Goal: Information Seeking & Learning: Learn about a topic

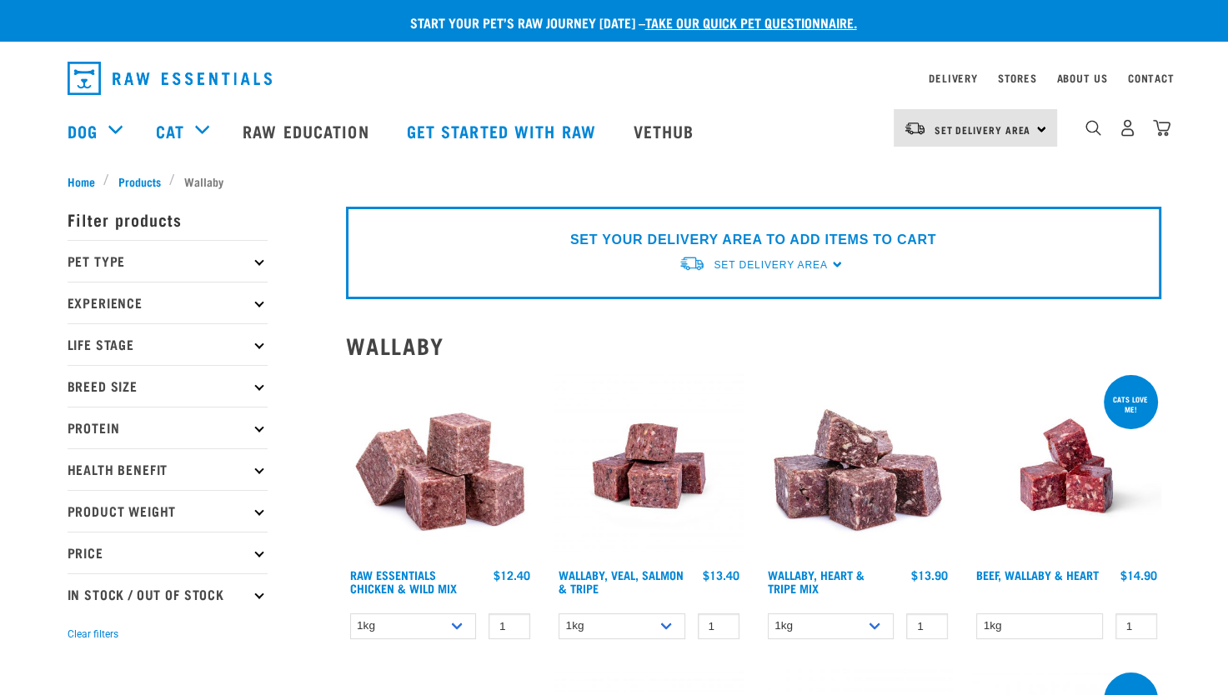
scroll to position [417, 0]
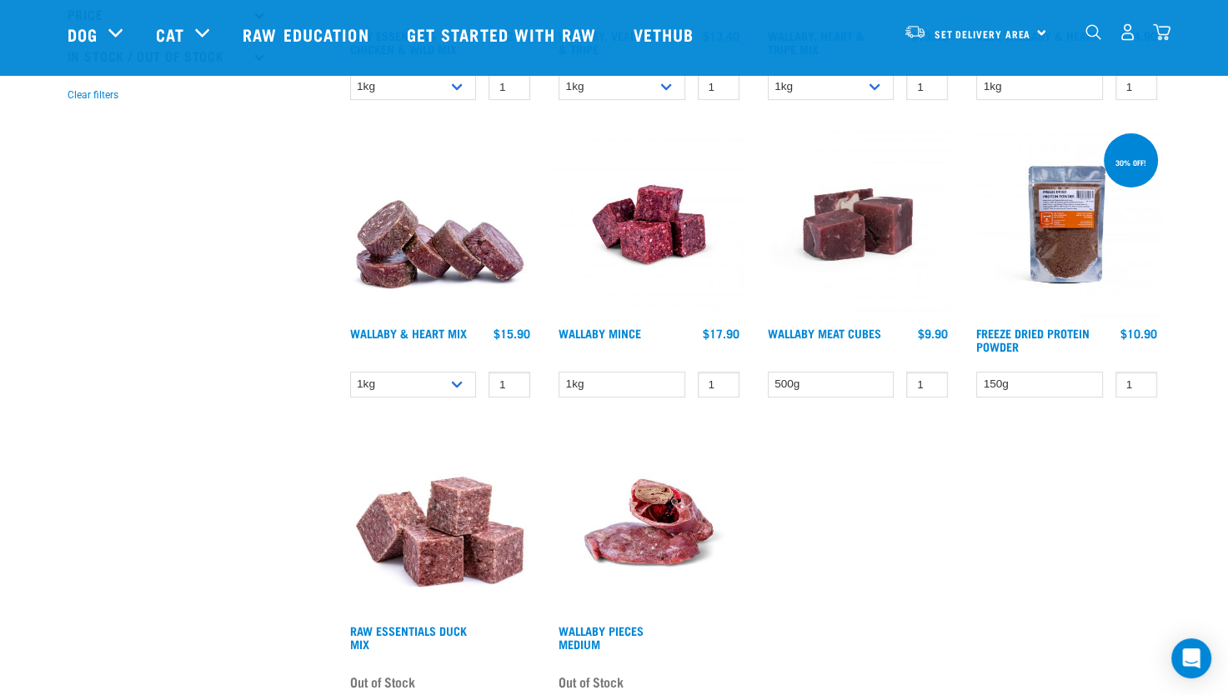
click at [943, 252] on img at bounding box center [857, 224] width 189 height 189
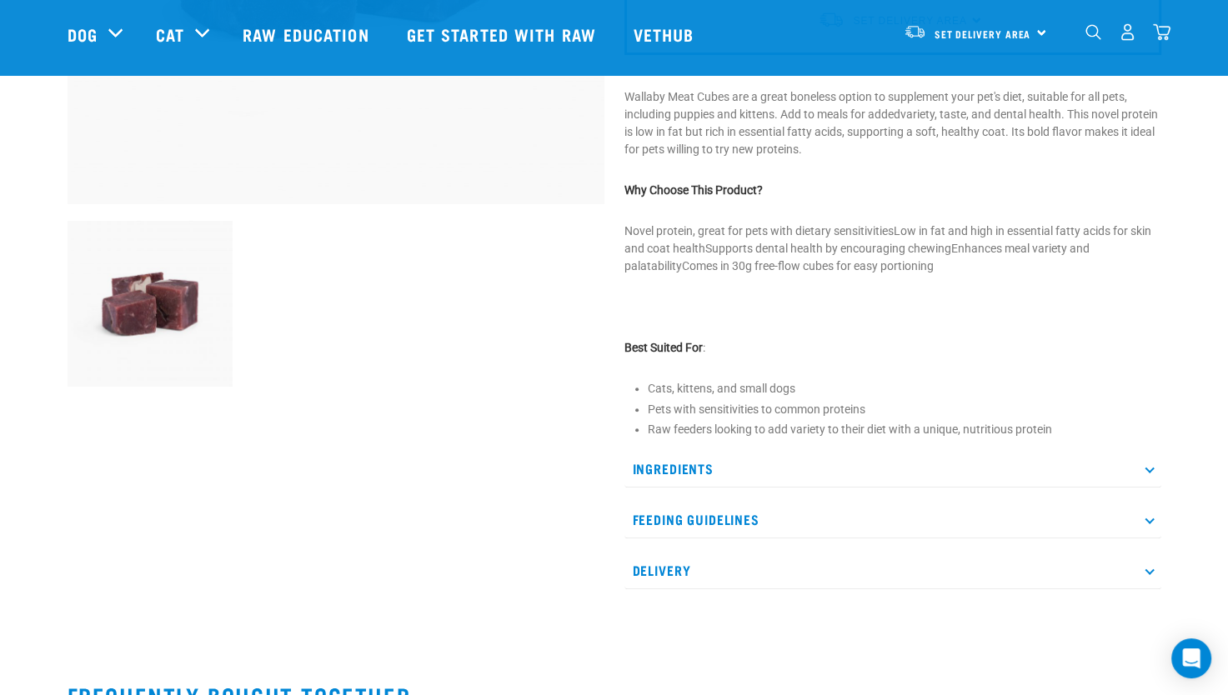
scroll to position [583, 0]
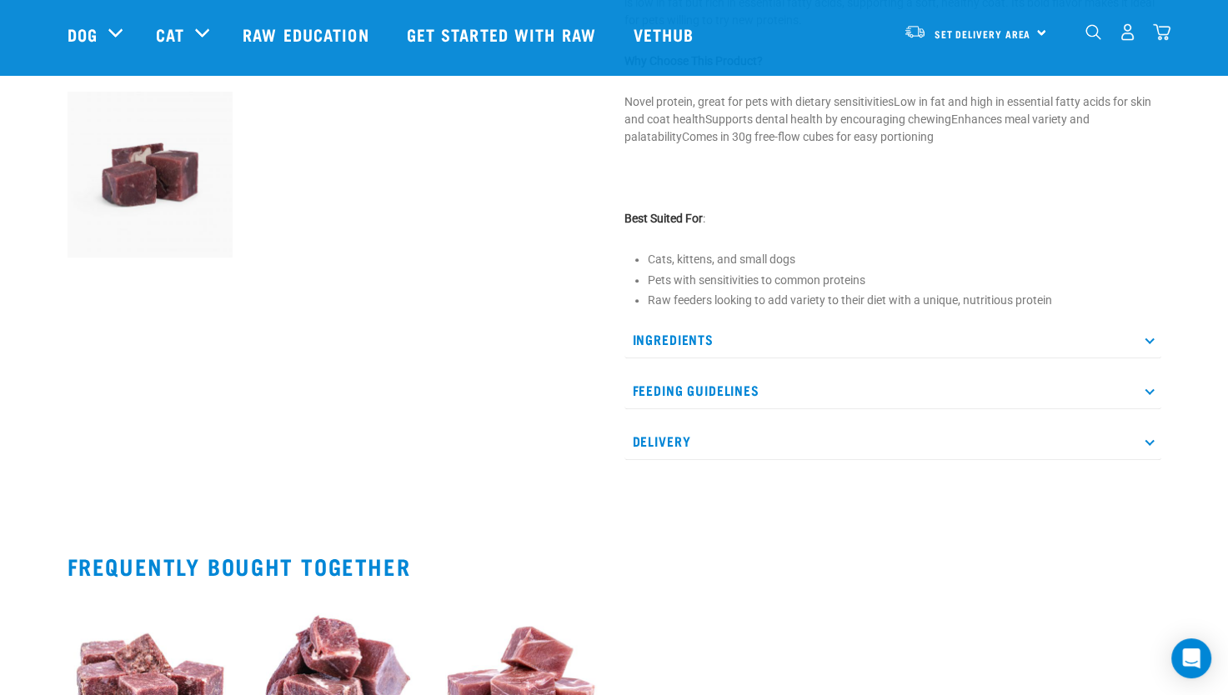
click at [810, 333] on p "Ingredients" at bounding box center [892, 340] width 537 height 38
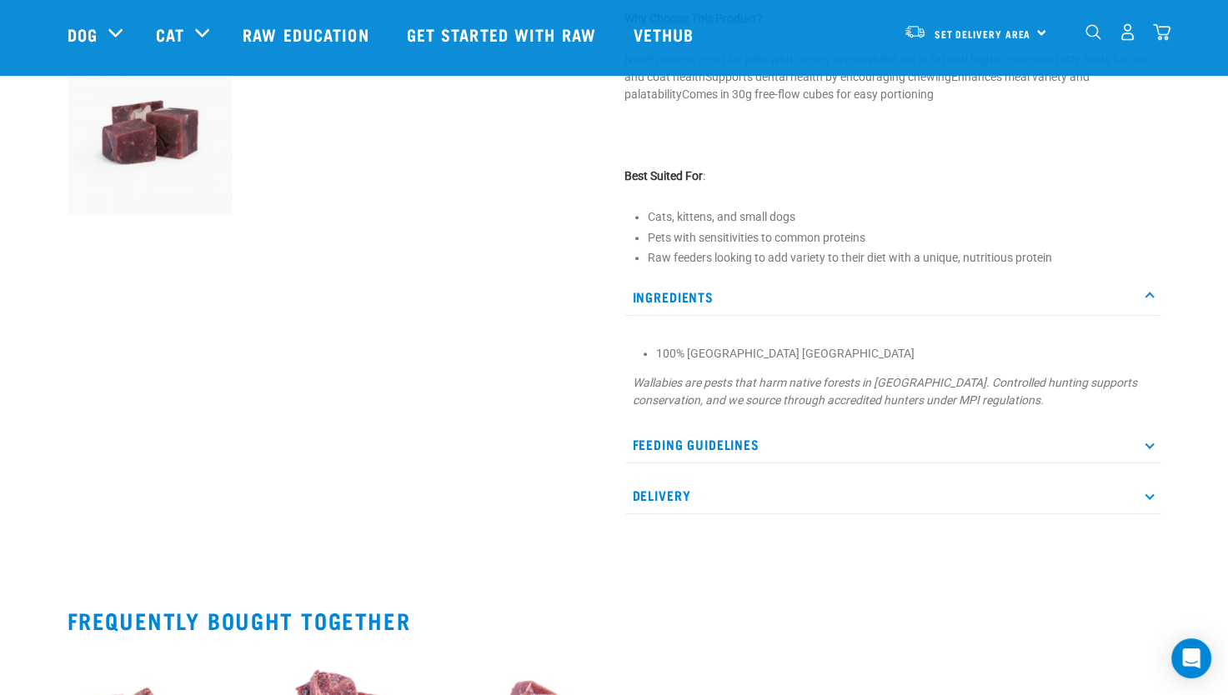
scroll to position [667, 0]
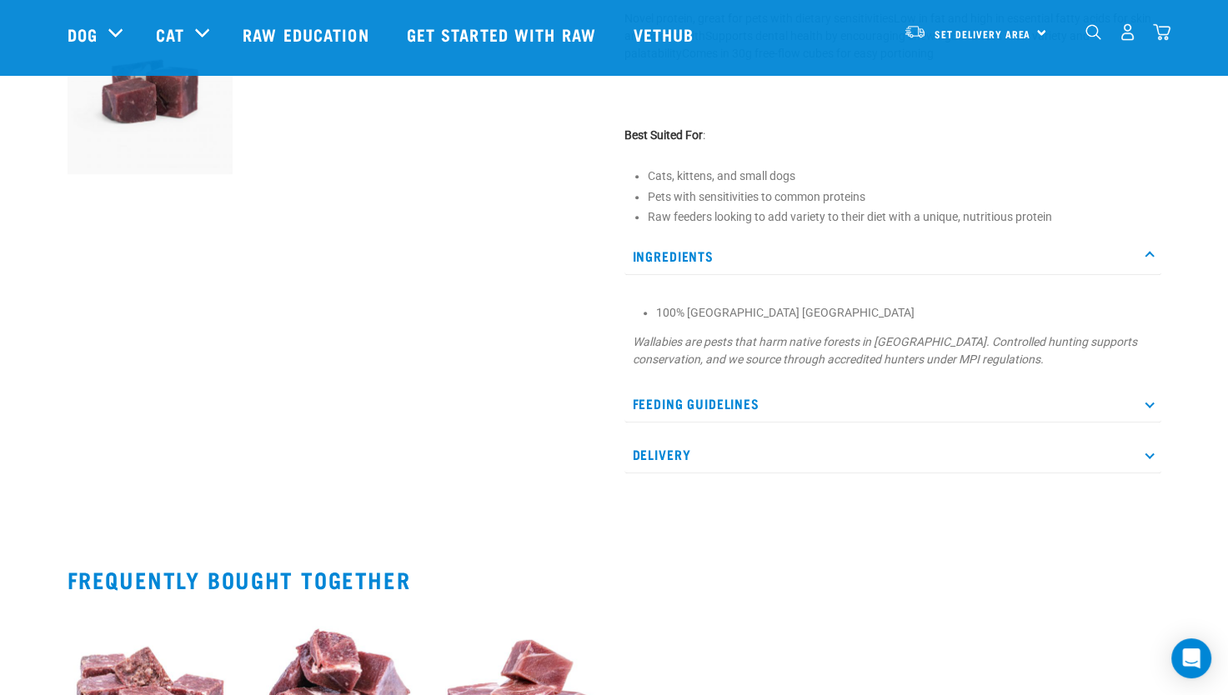
click at [782, 389] on p "Feeding Guidelines" at bounding box center [892, 404] width 537 height 38
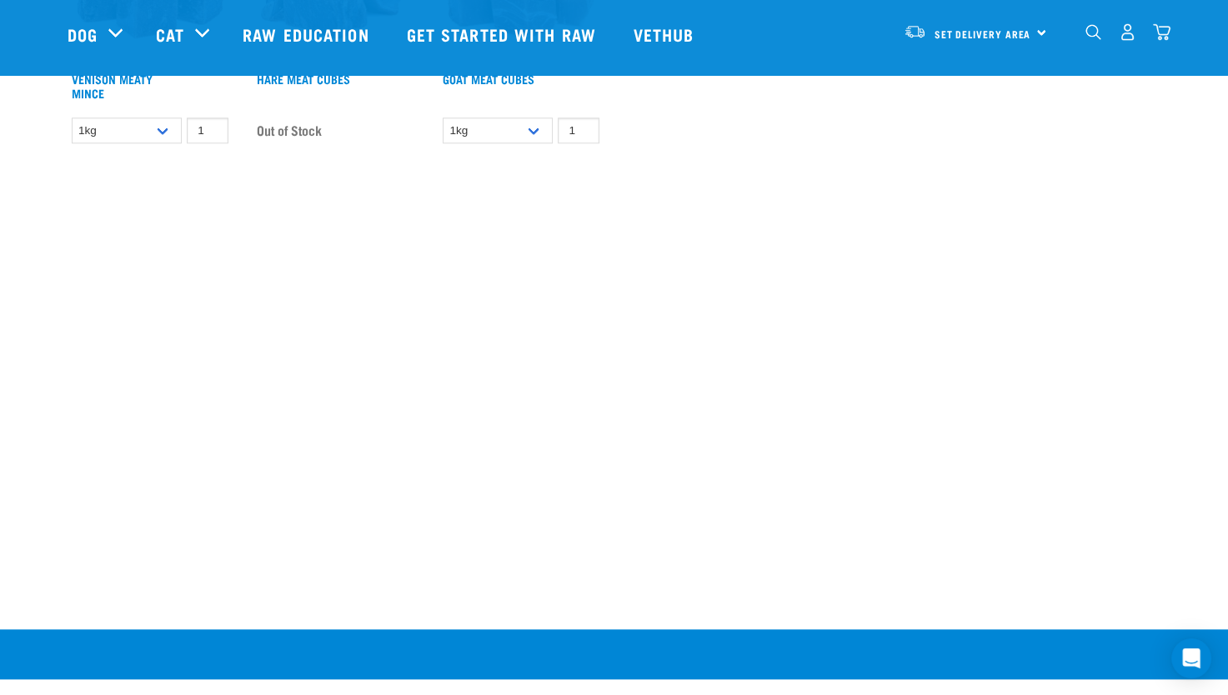
scroll to position [1667, 0]
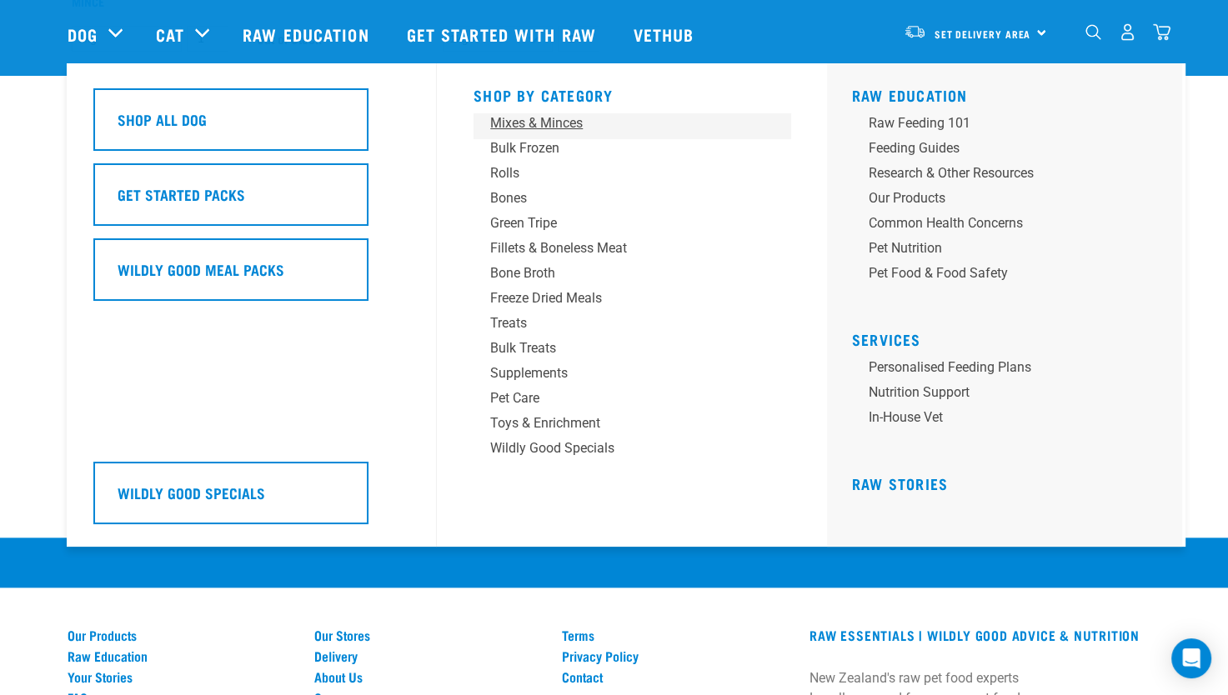
click at [525, 131] on div "Mixes & Minces" at bounding box center [620, 123] width 260 height 20
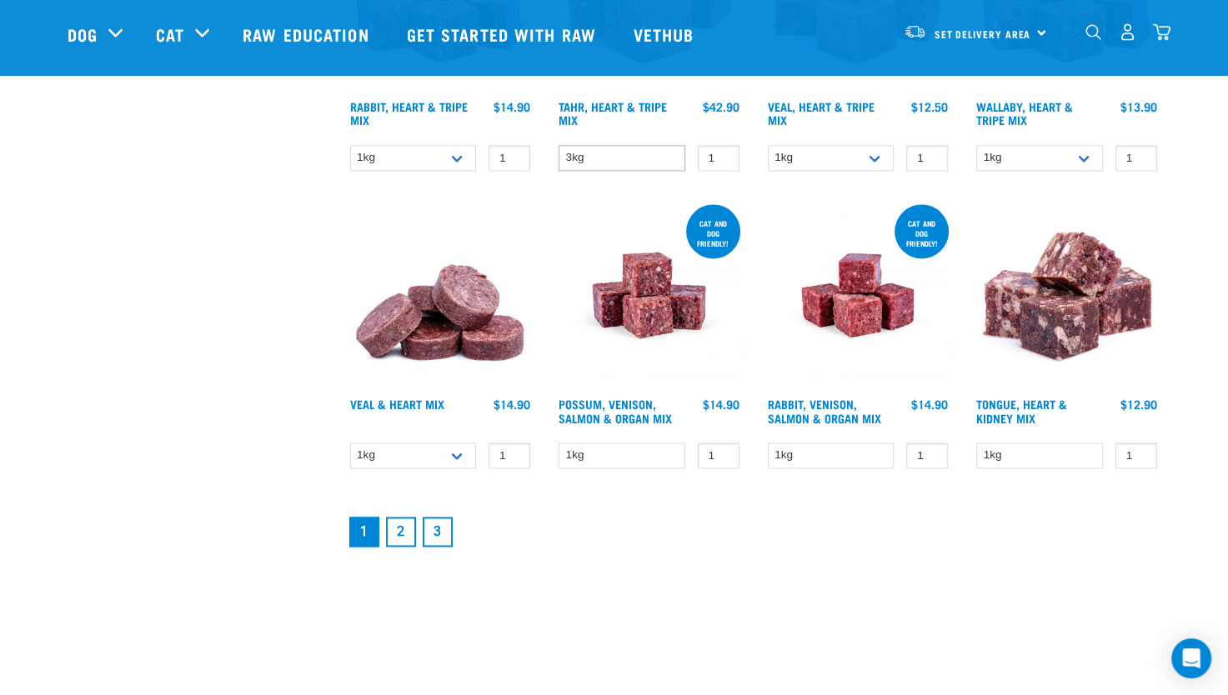
scroll to position [2167, 0]
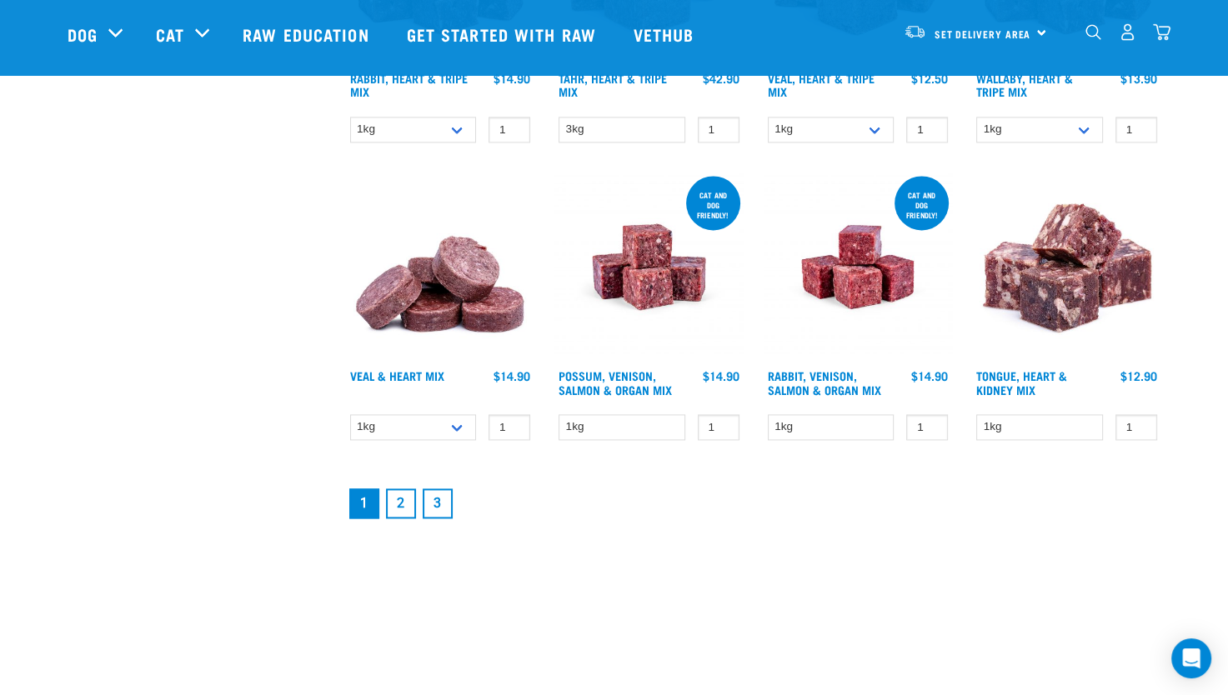
click at [406, 502] on link "2" at bounding box center [401, 503] width 30 height 30
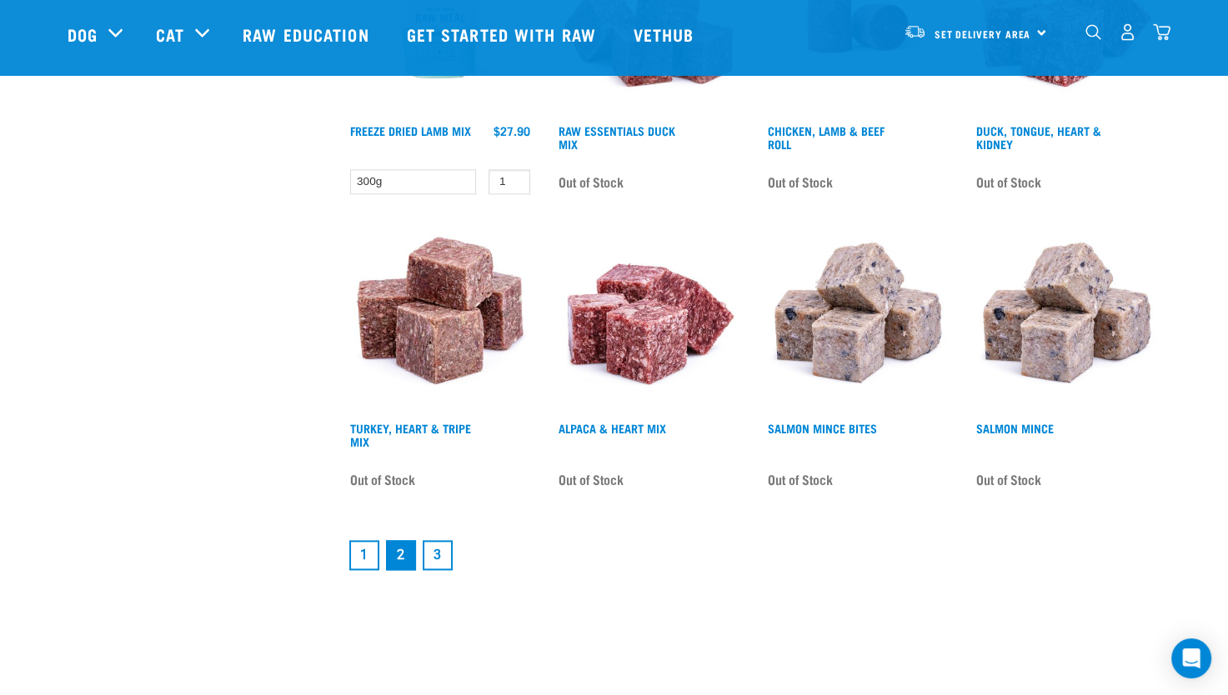
scroll to position [2167, 0]
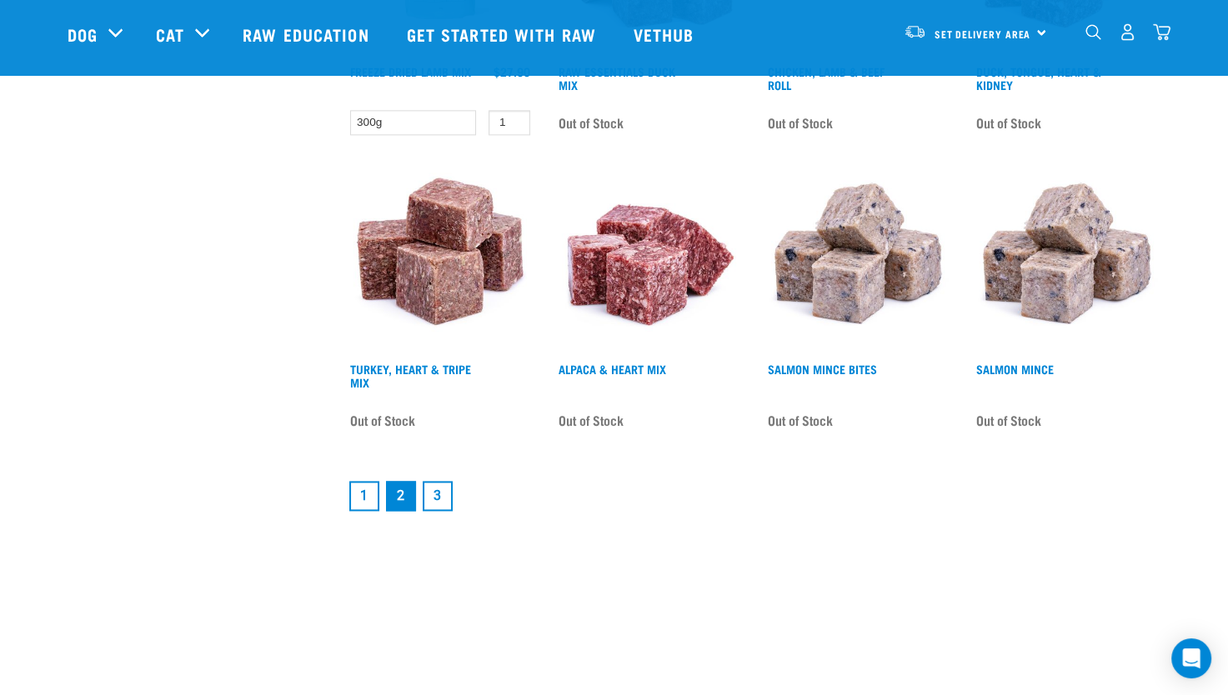
click at [438, 483] on link "3" at bounding box center [438, 496] width 30 height 30
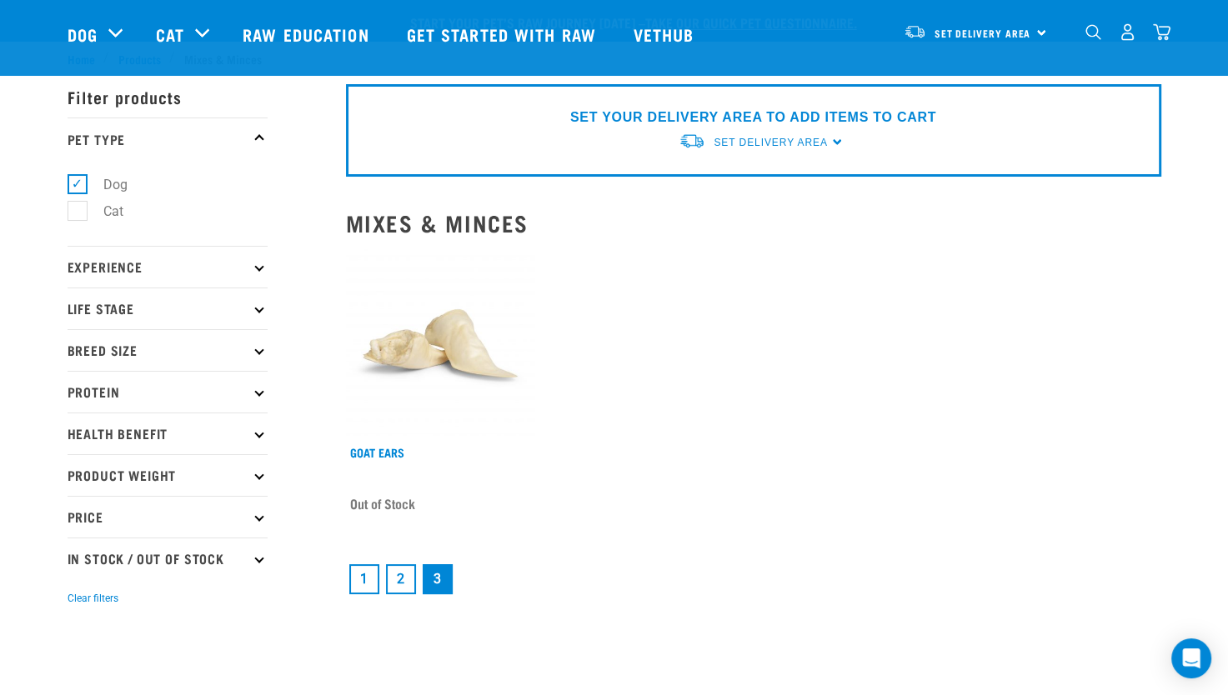
scroll to position [333, 0]
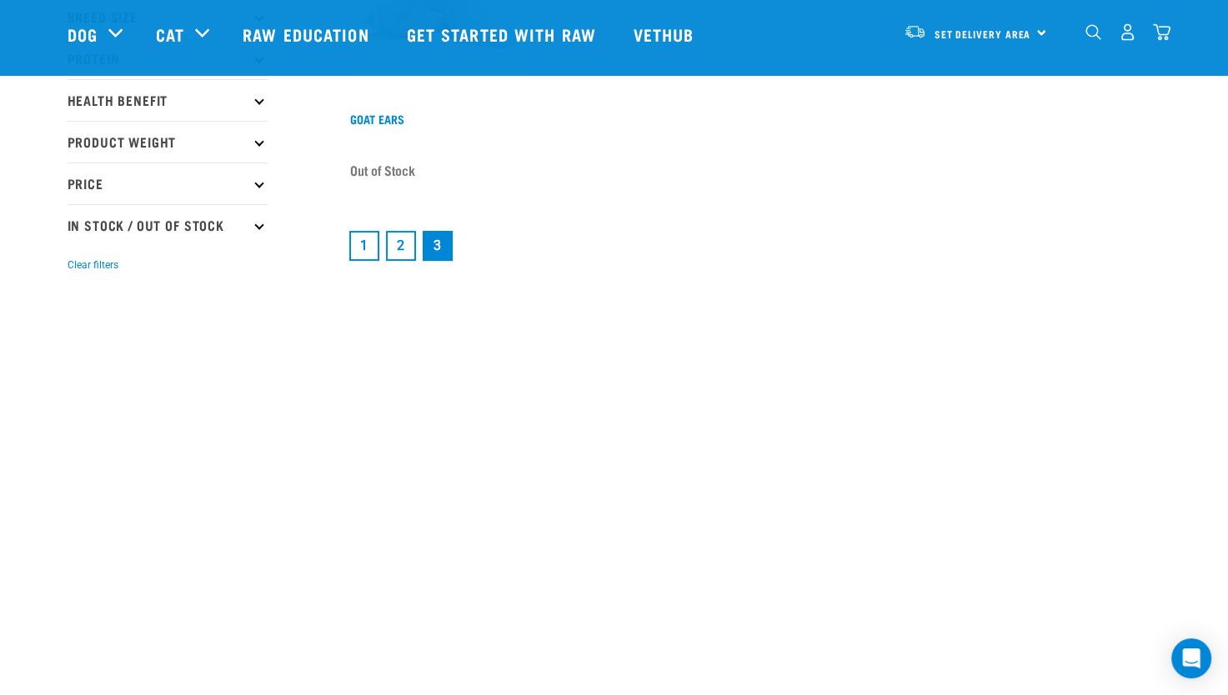
click at [403, 239] on link "2" at bounding box center [401, 246] width 30 height 30
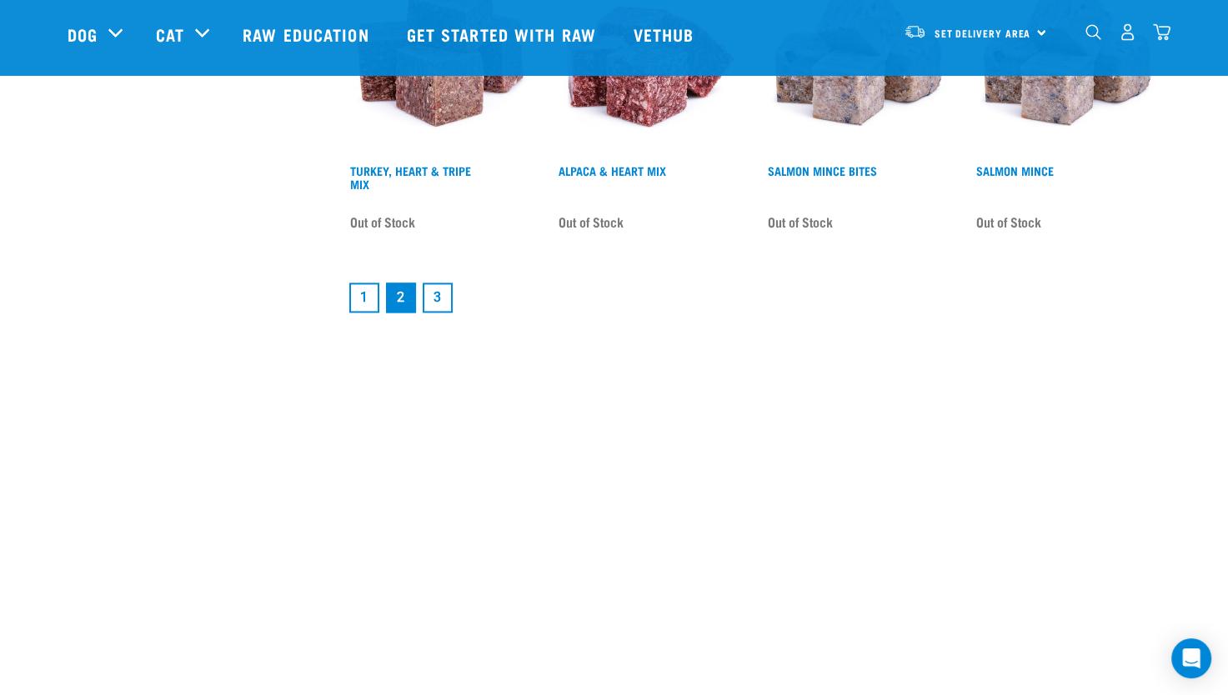
scroll to position [2250, 0]
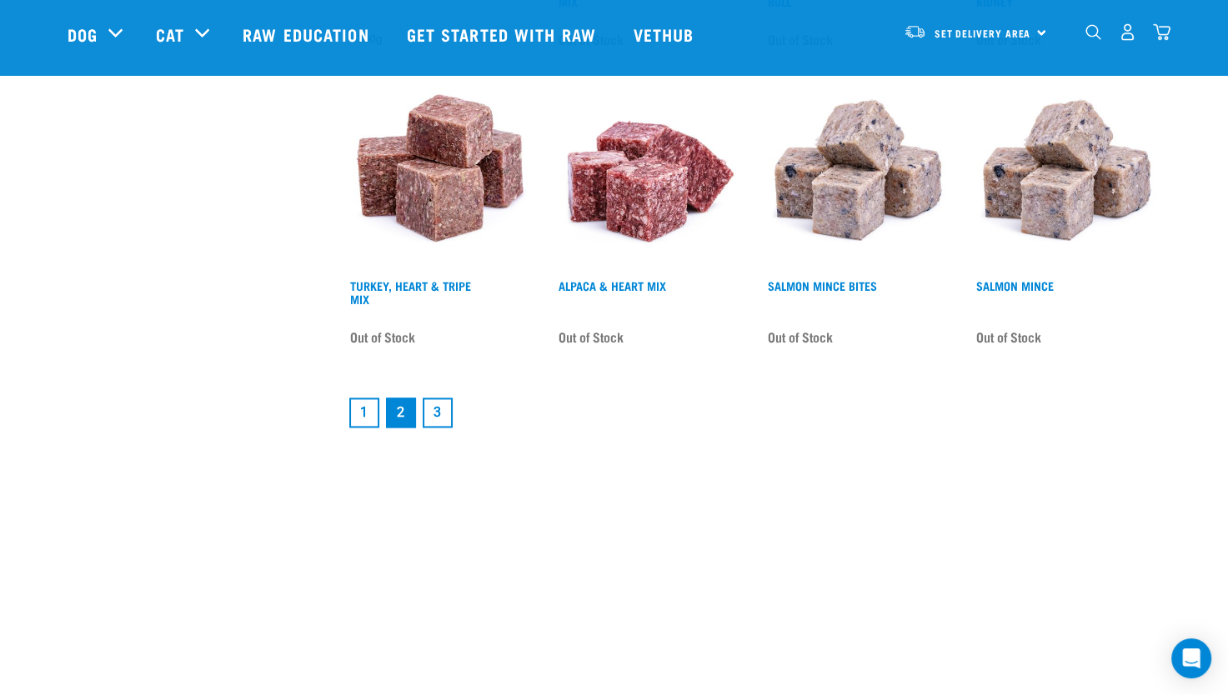
click at [355, 402] on link "1" at bounding box center [364, 413] width 30 height 30
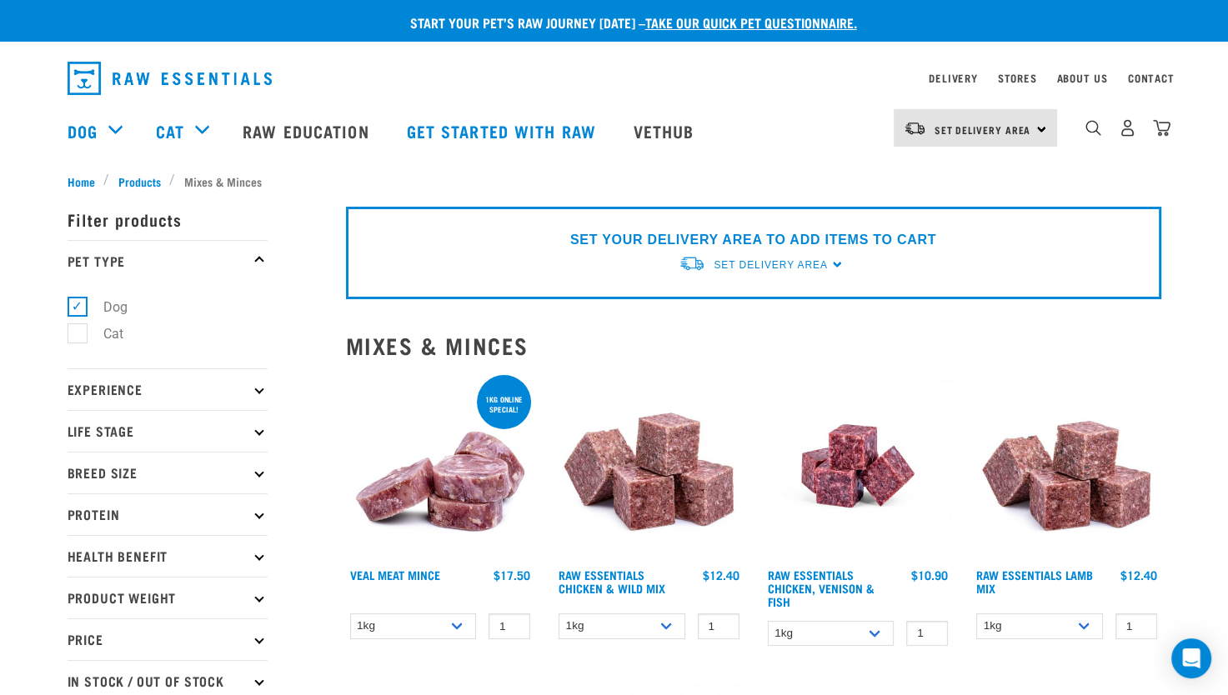
click at [8, 115] on nav "Set Delivery Area North Island South Island Dog Shop All Dog Cat" at bounding box center [614, 131] width 1228 height 67
click at [870, 478] on img at bounding box center [857, 466] width 189 height 189
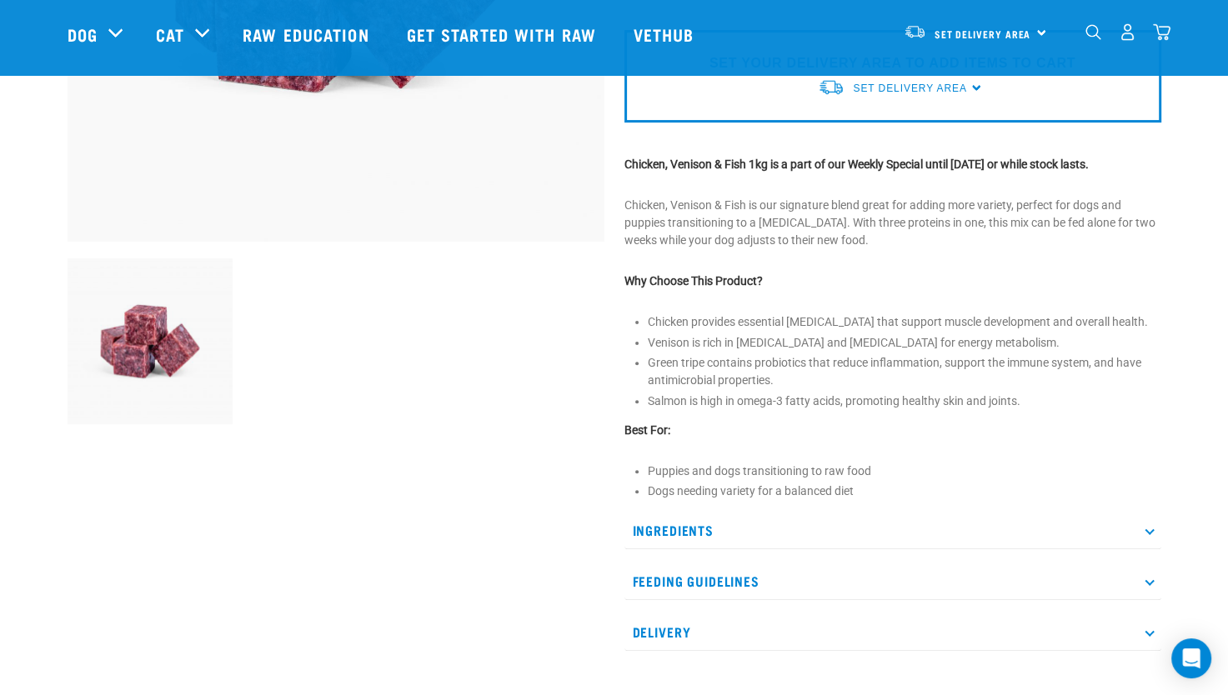
scroll to position [667, 0]
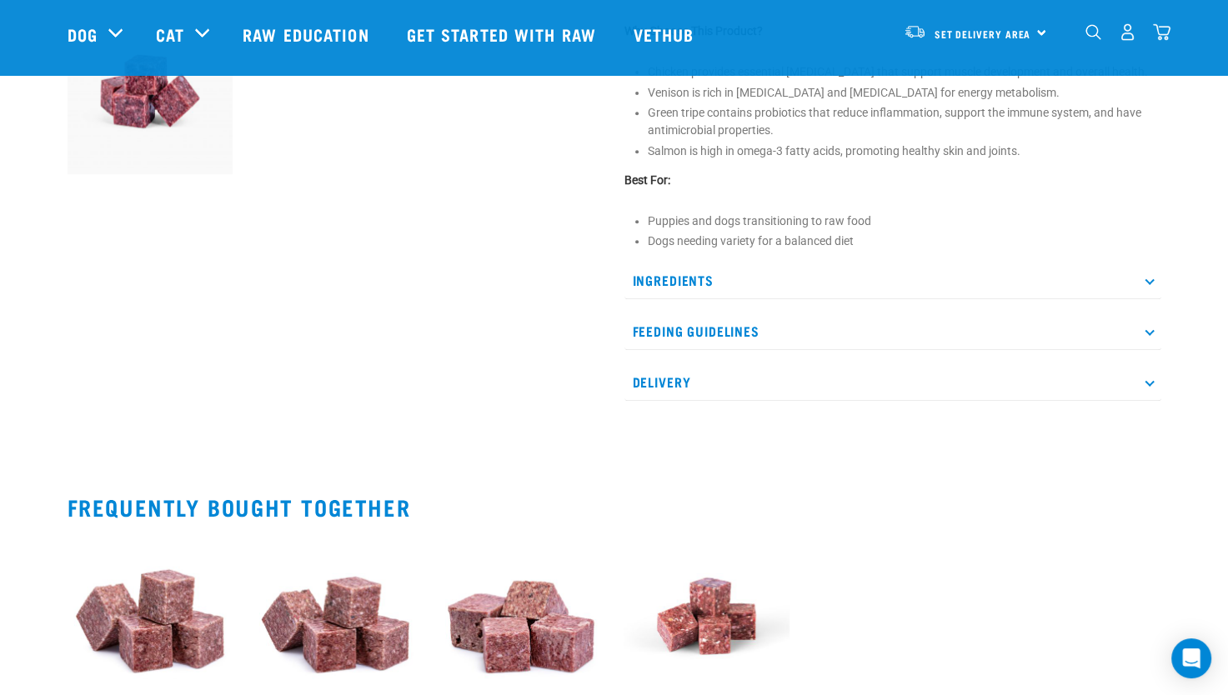
click at [775, 335] on p "Feeding Guidelines" at bounding box center [892, 332] width 537 height 38
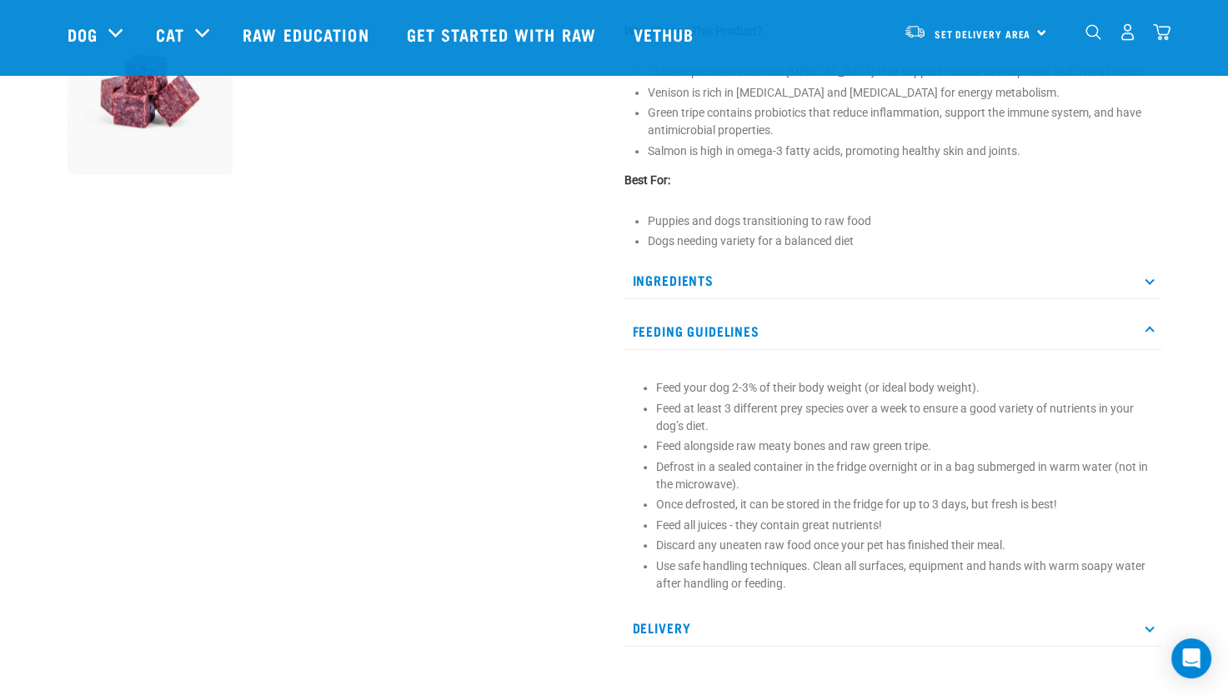
click at [823, 297] on p "Ingredients" at bounding box center [892, 281] width 537 height 38
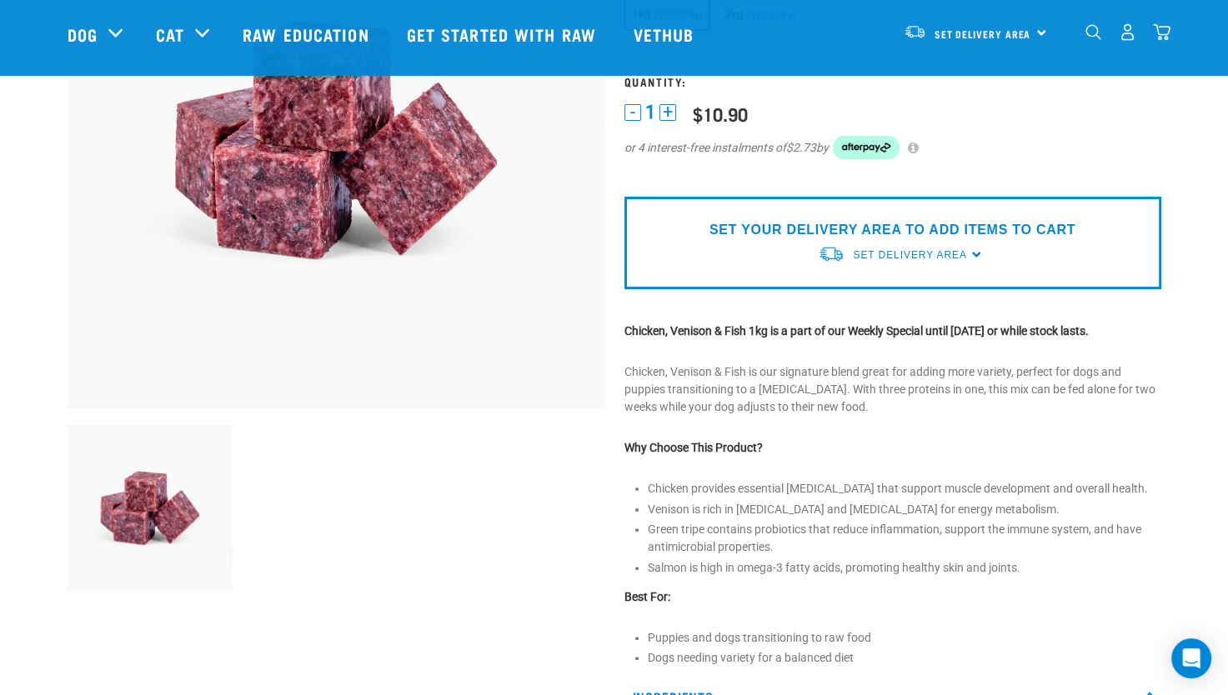
scroll to position [0, 0]
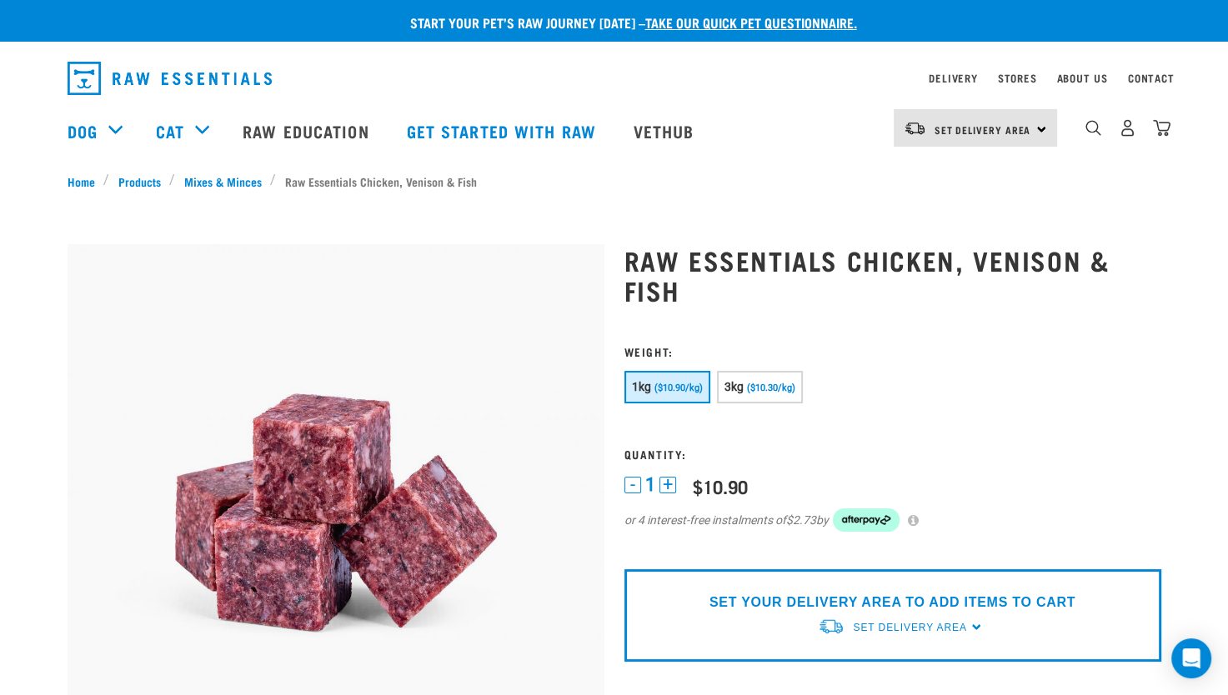
click at [110, 93] on img "dropdown navigation" at bounding box center [170, 78] width 204 height 33
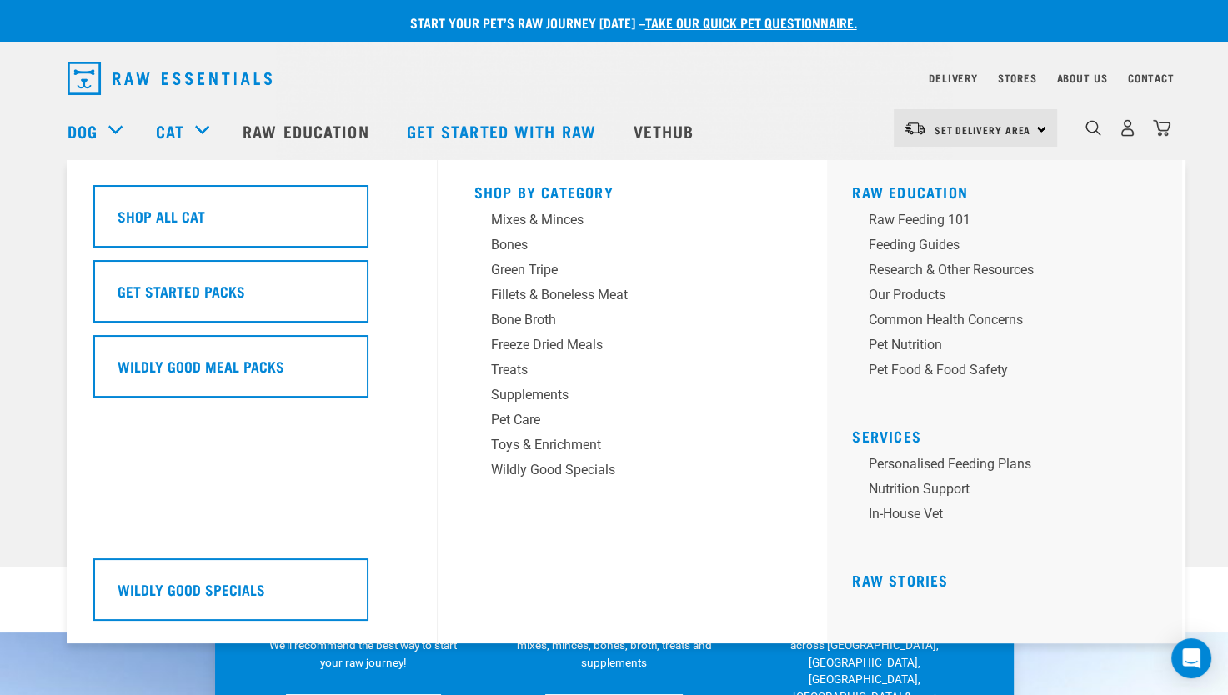
scroll to position [333, 0]
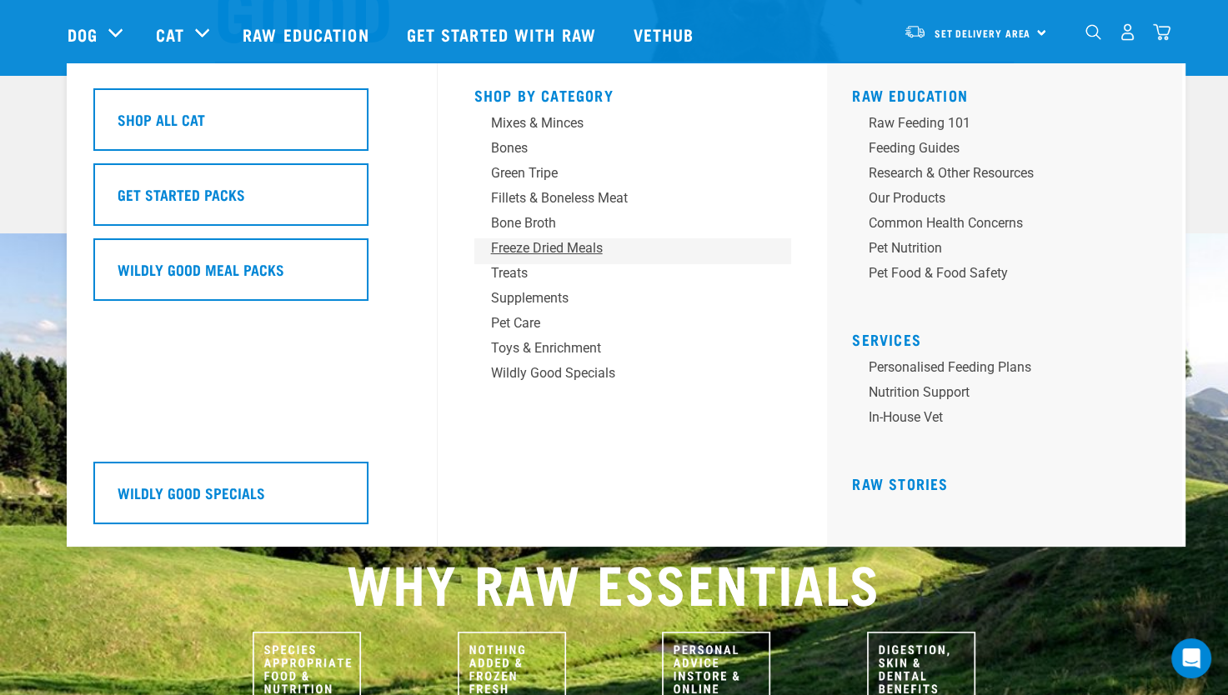
click at [598, 250] on div "Freeze Dried Meals" at bounding box center [621, 248] width 260 height 20
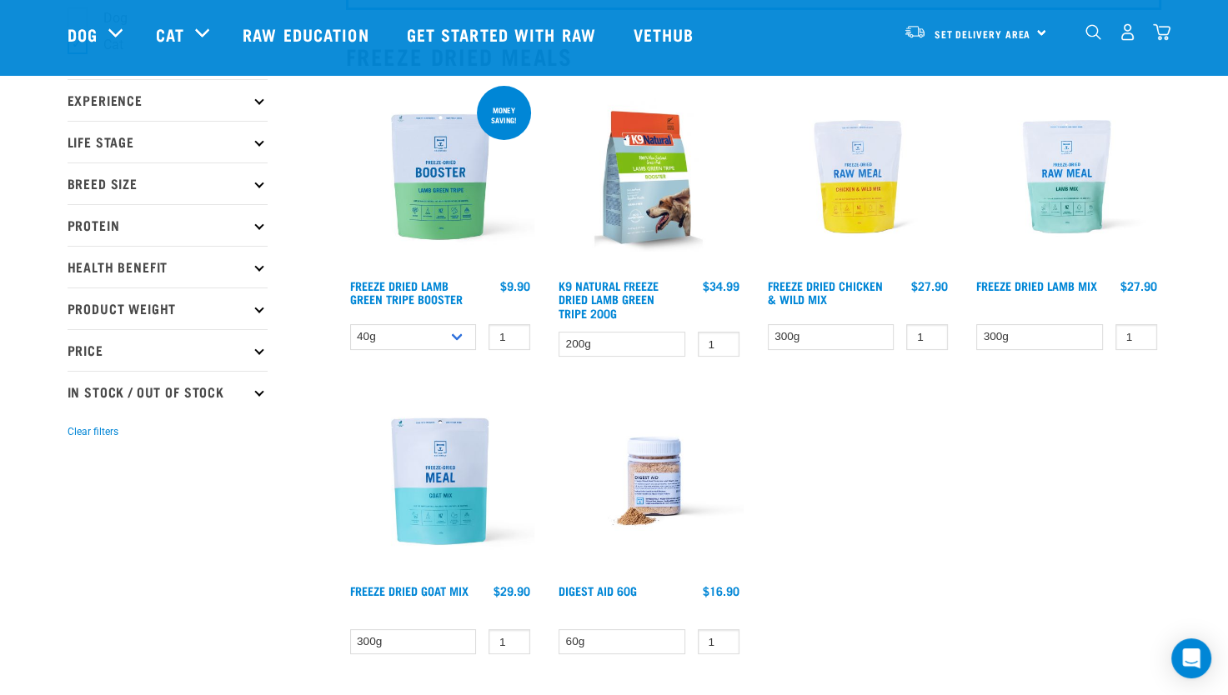
scroll to position [83, 0]
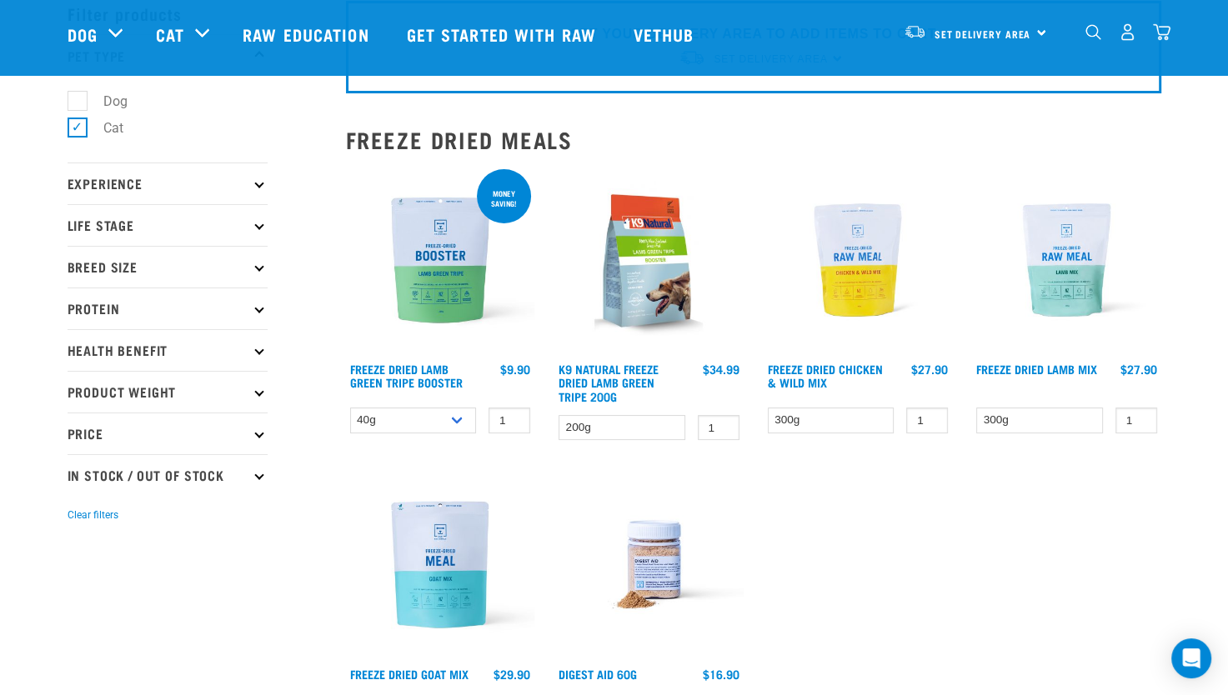
click at [155, 309] on p "Protein" at bounding box center [168, 309] width 200 height 42
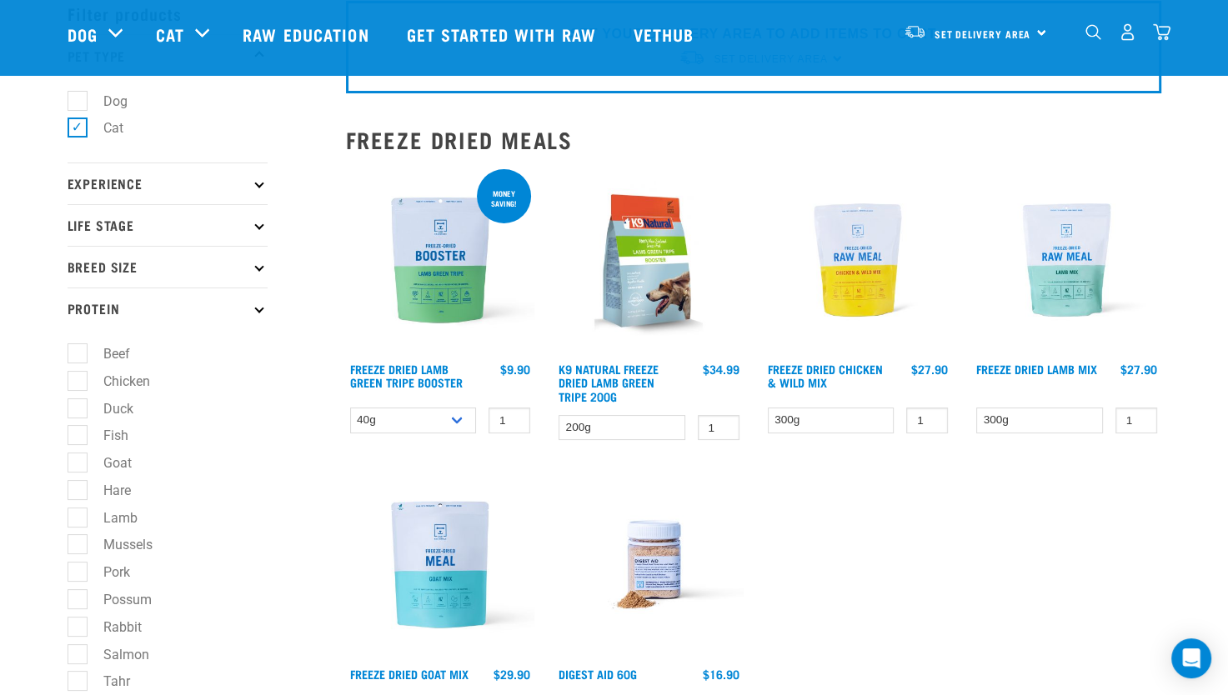
click at [156, 309] on p "Protein" at bounding box center [168, 309] width 200 height 42
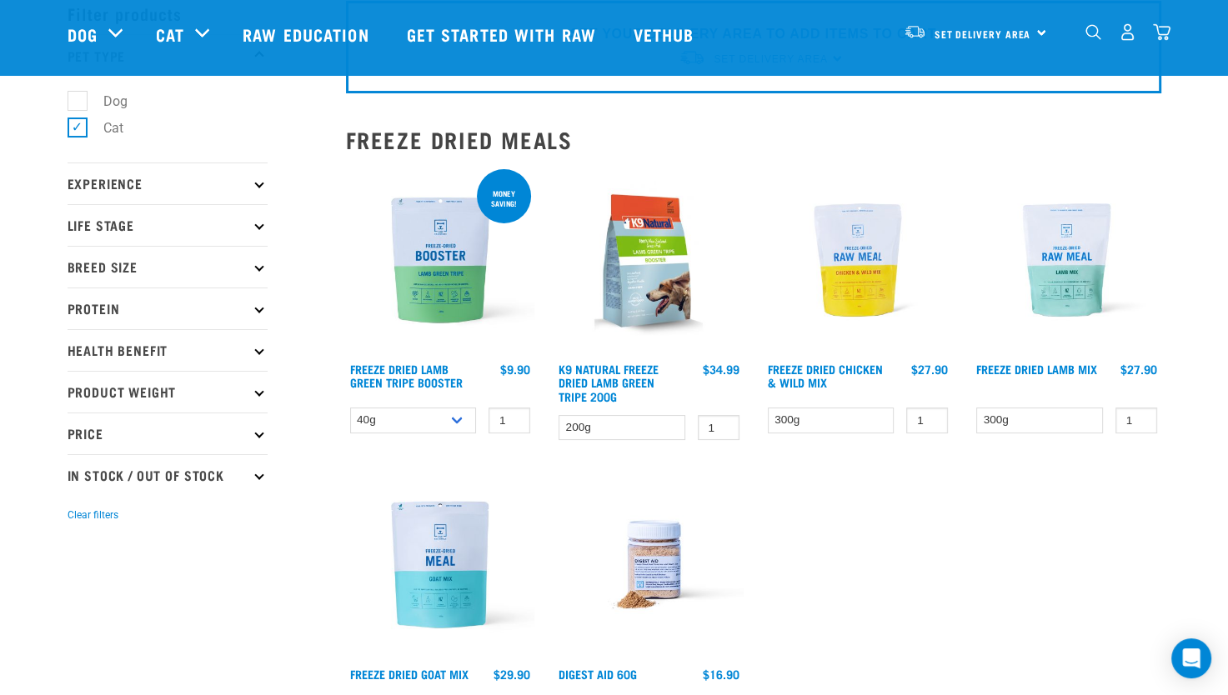
click at [243, 222] on p "Life Stage" at bounding box center [168, 225] width 200 height 42
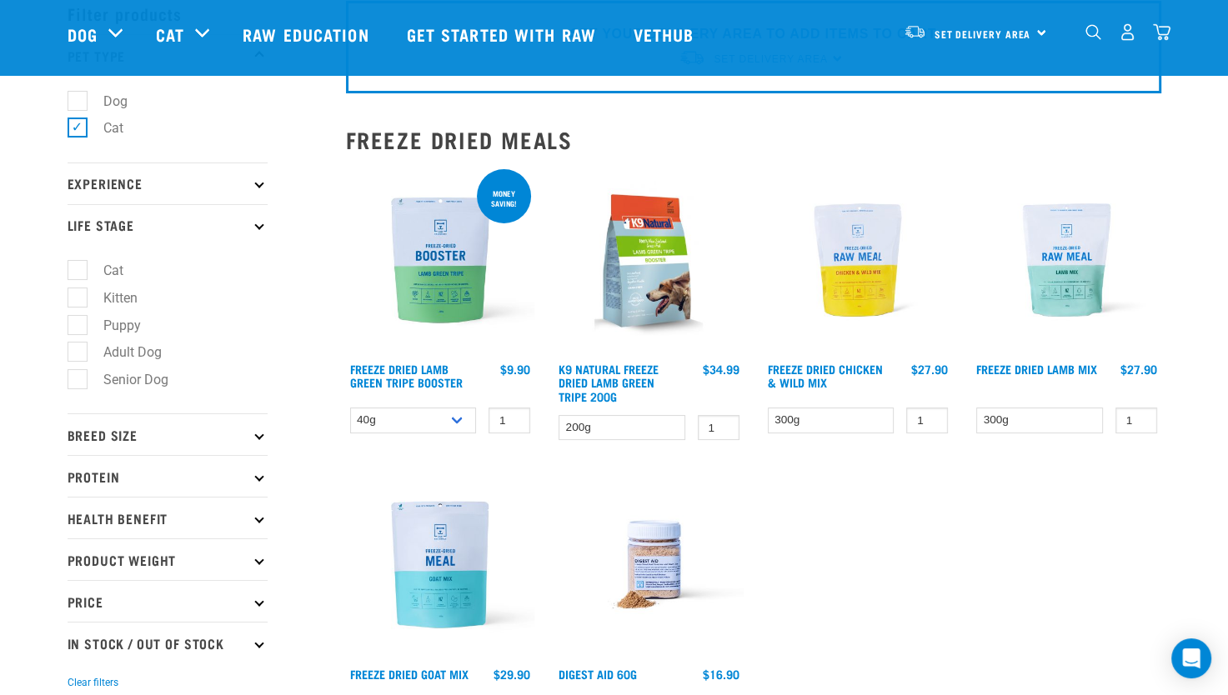
click at [253, 189] on p "Experience" at bounding box center [168, 184] width 200 height 42
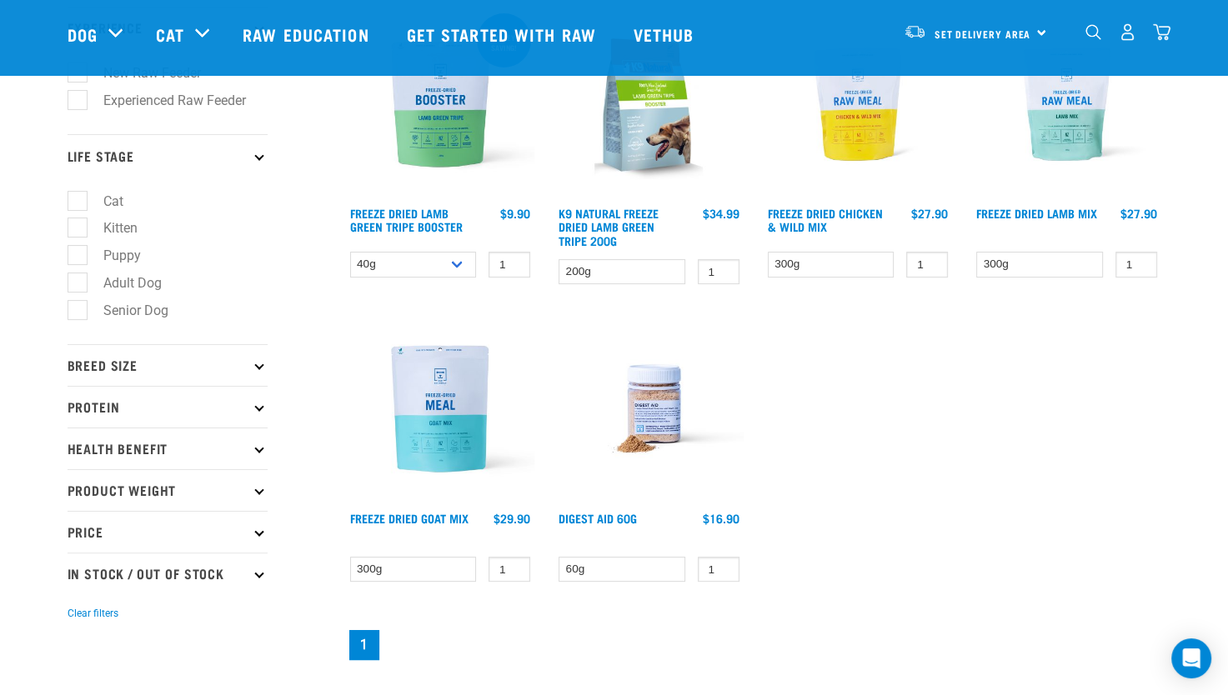
scroll to position [250, 0]
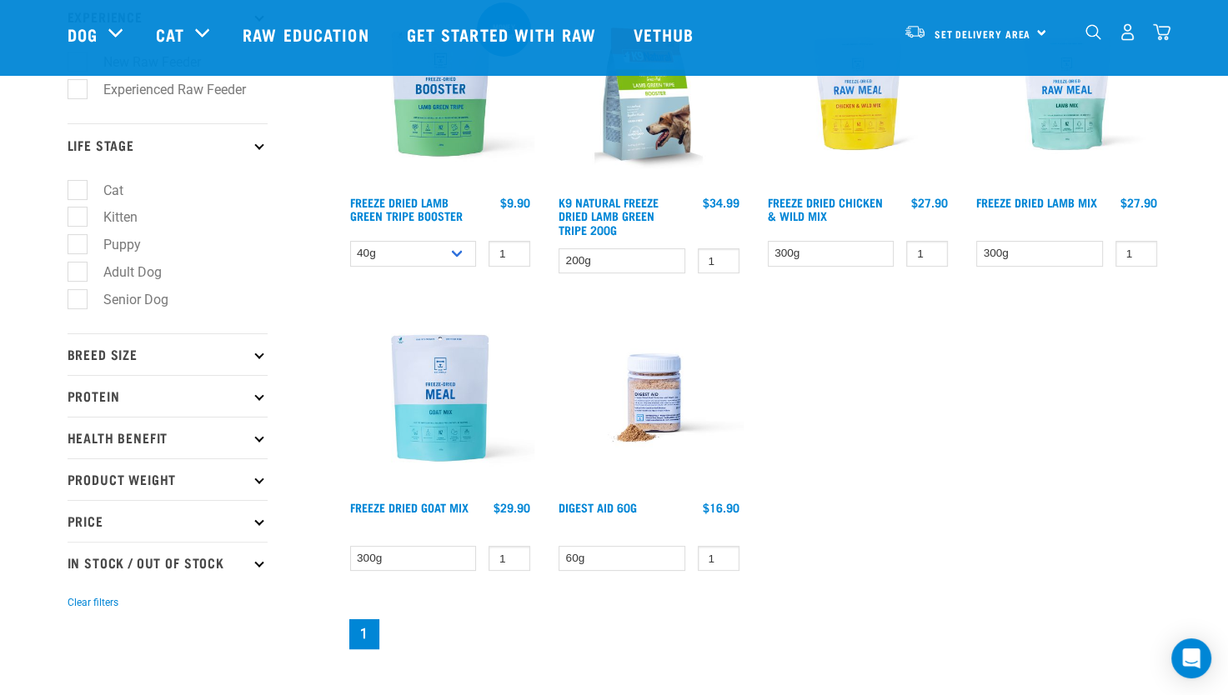
click at [179, 443] on p "Health Benefit" at bounding box center [168, 438] width 200 height 42
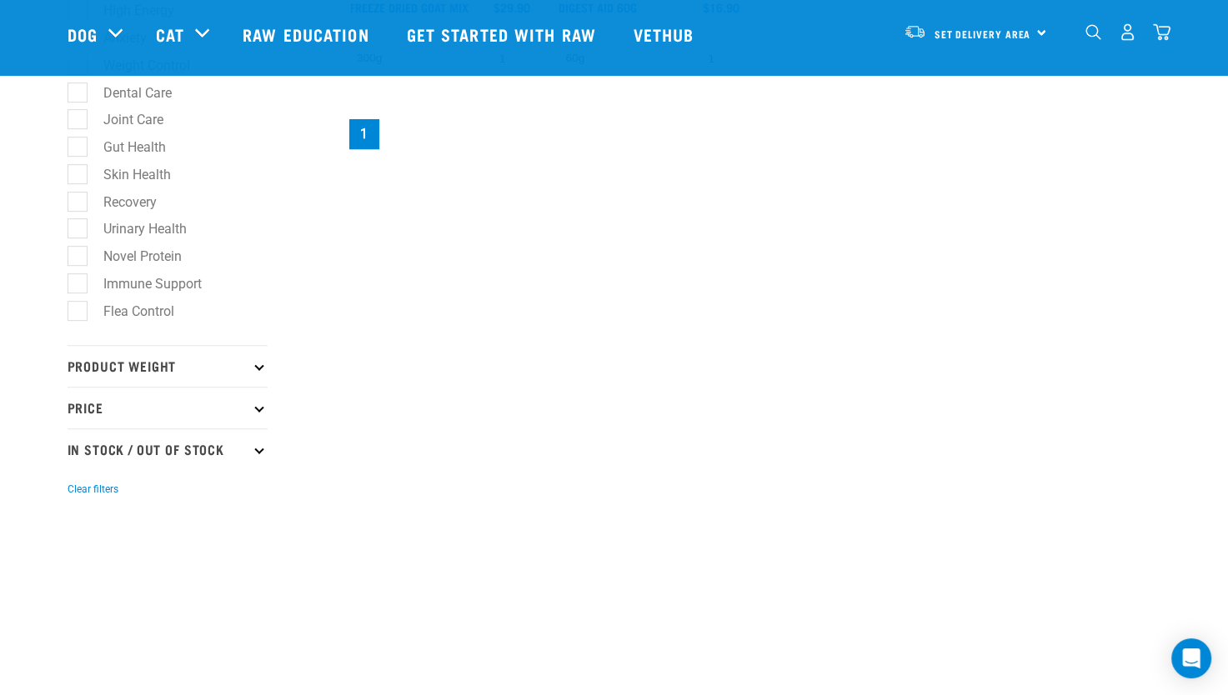
scroll to position [667, 0]
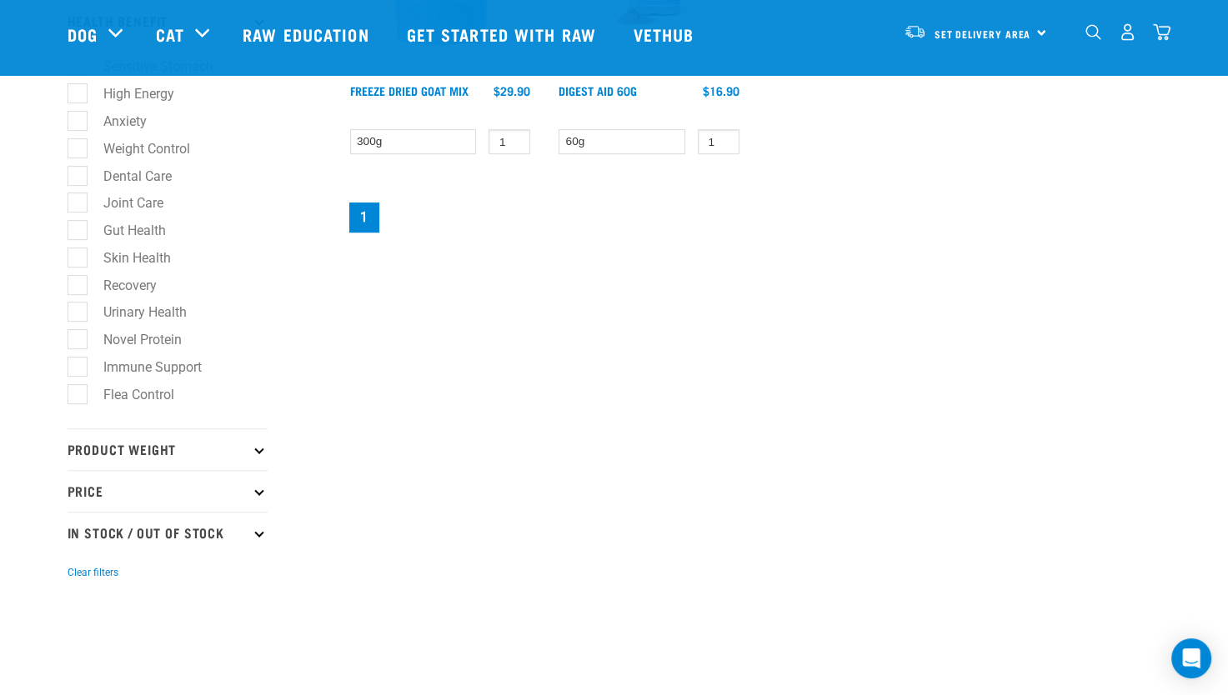
click at [169, 158] on label "Weight Control" at bounding box center [137, 148] width 120 height 21
click at [78, 151] on input "Weight Control" at bounding box center [73, 145] width 11 height 11
checkbox input "true"
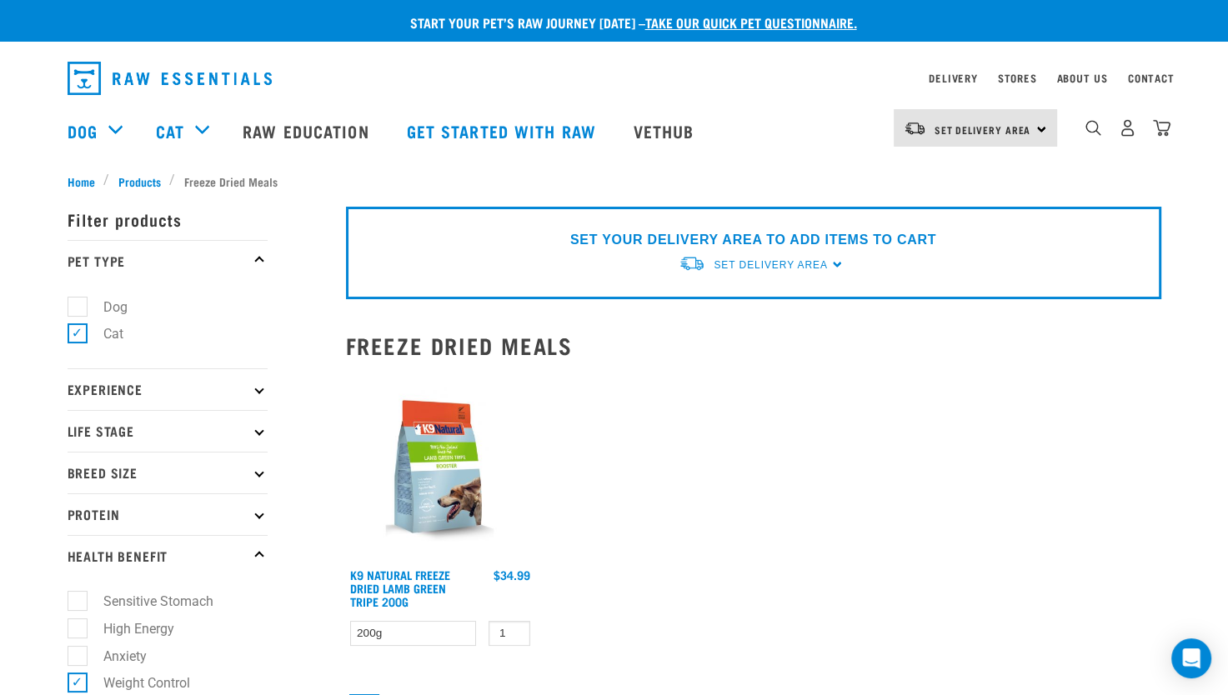
click at [83, 332] on label "Cat" at bounding box center [103, 333] width 53 height 21
click at [78, 332] on input "Cat" at bounding box center [73, 331] width 11 height 11
checkbox input "false"
click at [77, 295] on ul "Dog Cat" at bounding box center [168, 325] width 200 height 87
click at [83, 308] on label "Dog" at bounding box center [106, 307] width 58 height 21
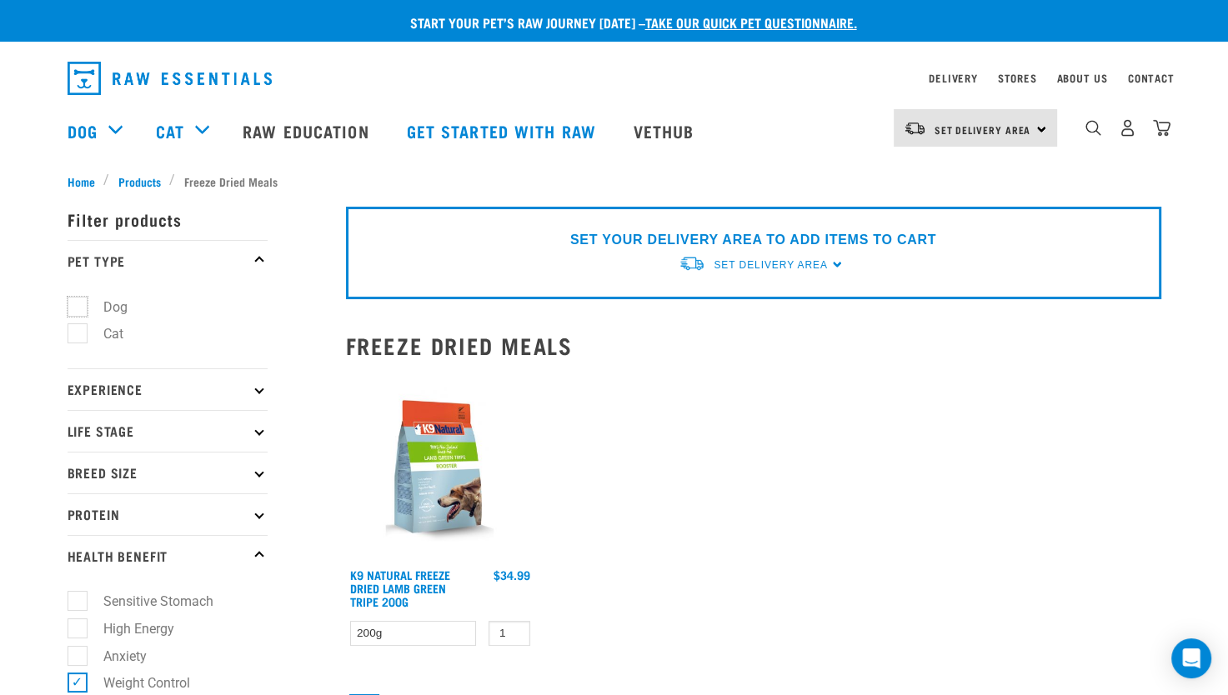
click at [78, 308] on input "Dog" at bounding box center [73, 303] width 11 height 11
checkbox input "true"
click at [257, 398] on p "Experience" at bounding box center [168, 389] width 200 height 42
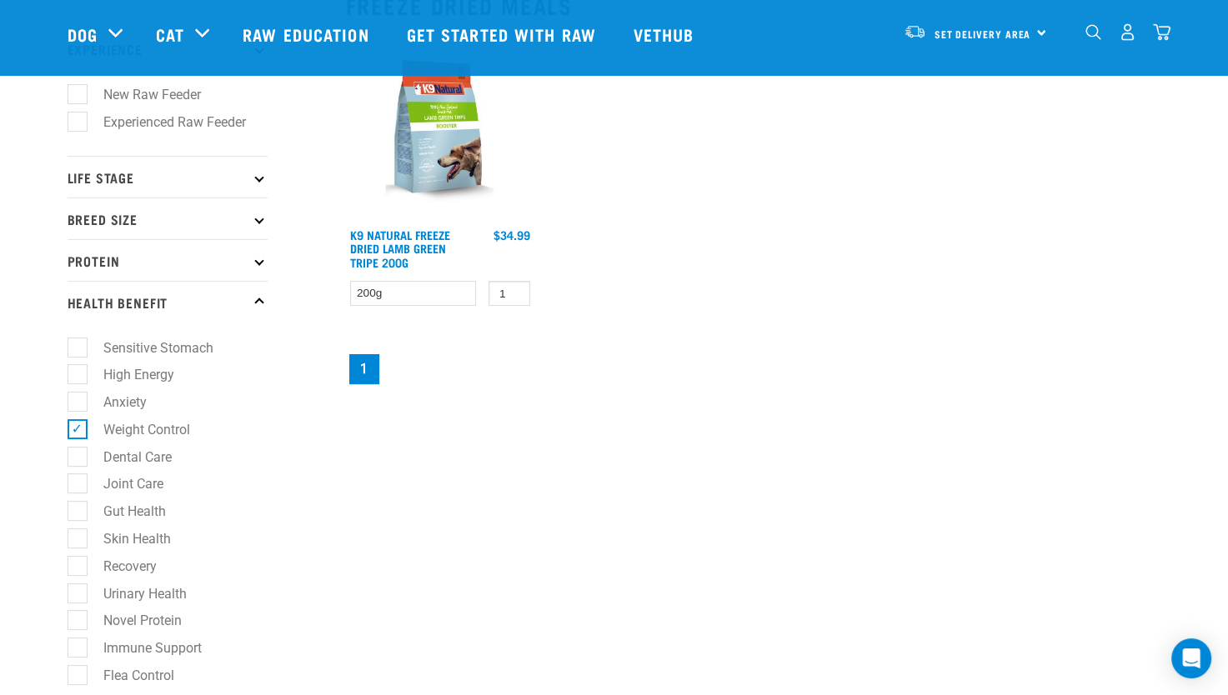
scroll to position [250, 0]
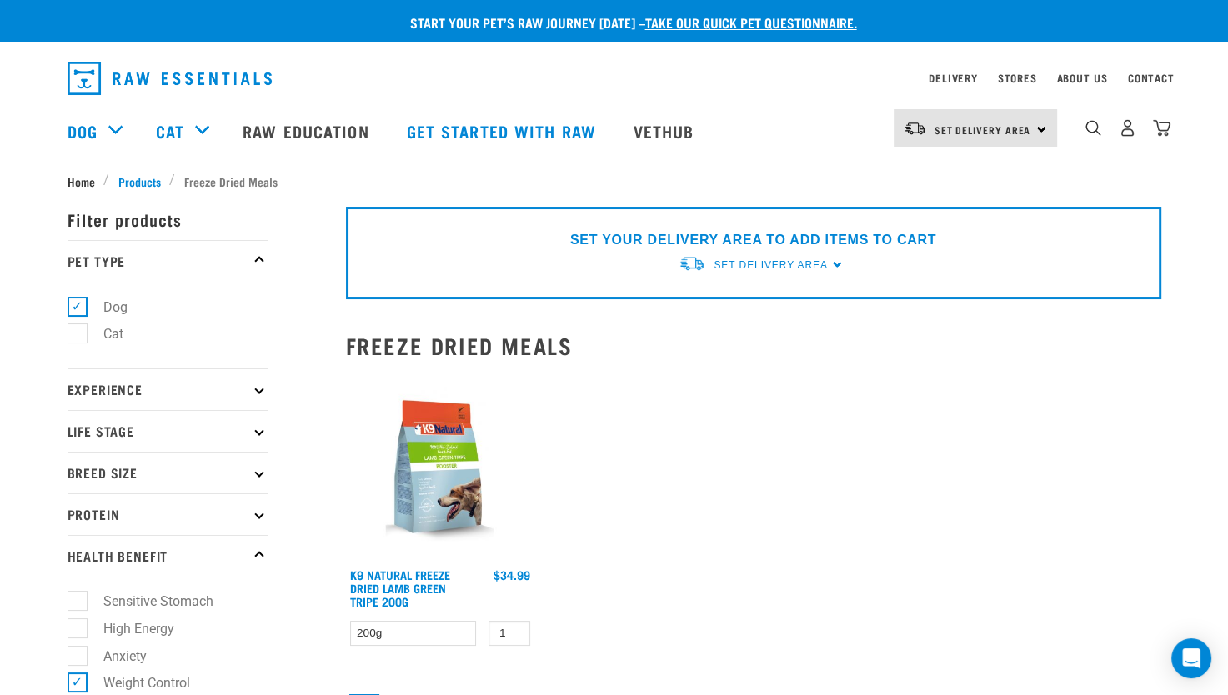
click at [88, 178] on span "Home" at bounding box center [82, 182] width 28 height 18
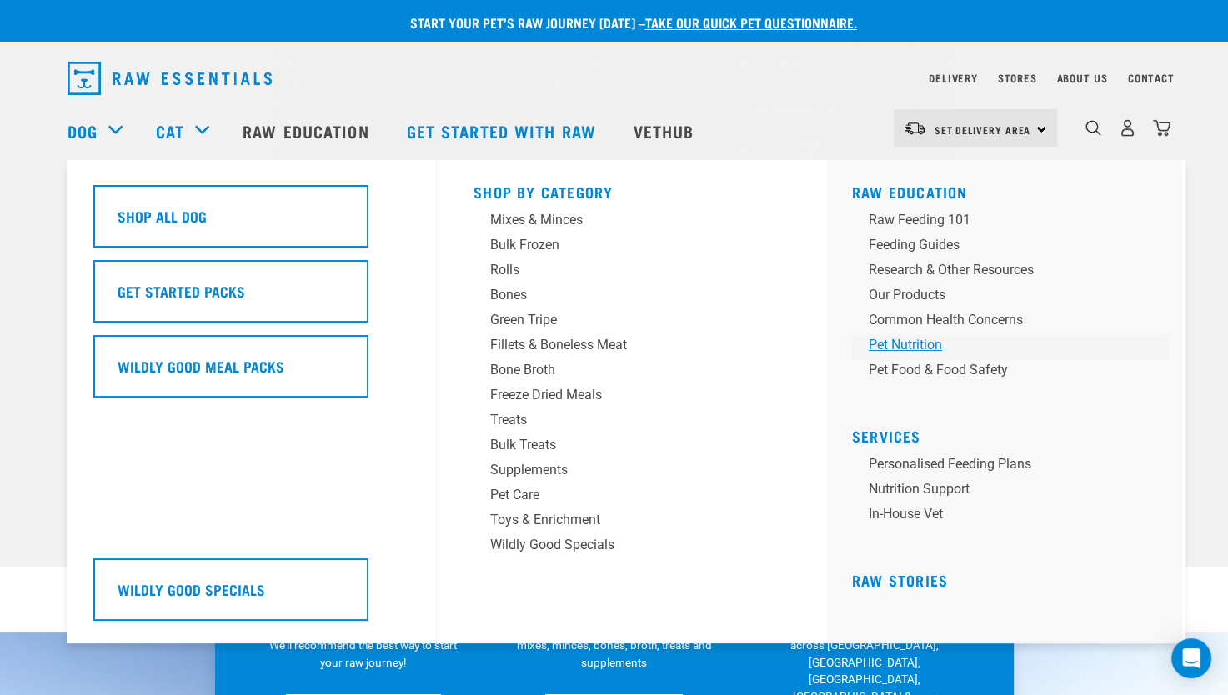
click at [903, 343] on div "Pet Nutrition" at bounding box center [998, 345] width 260 height 20
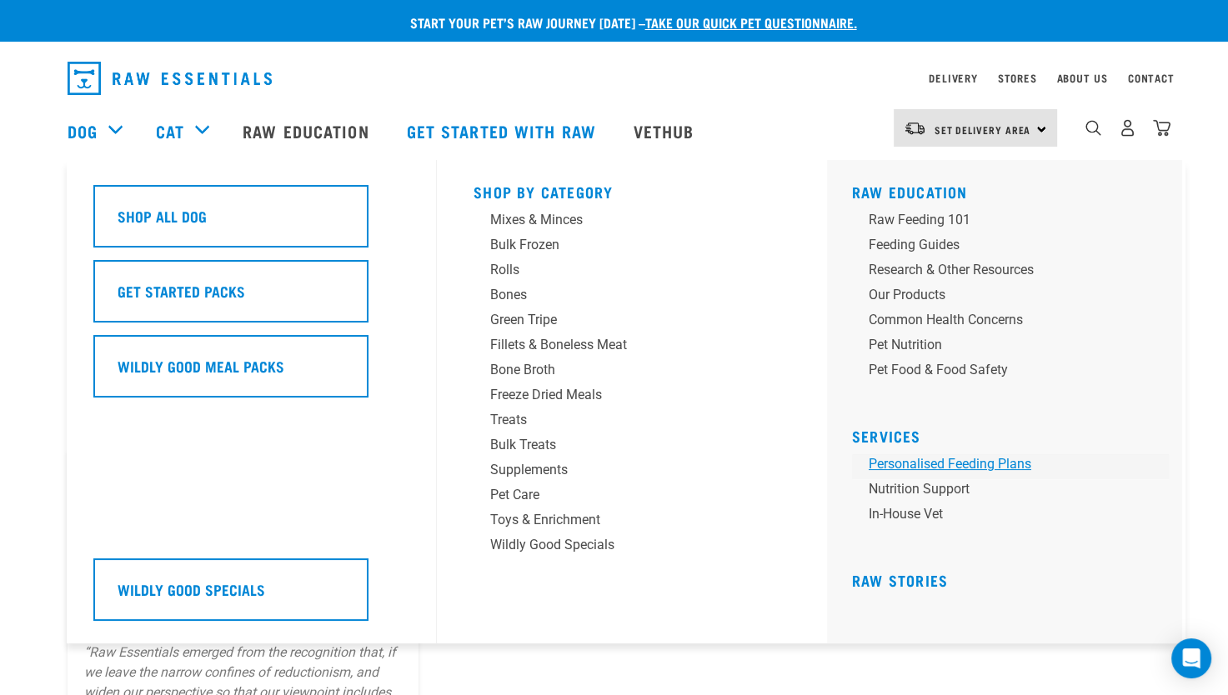
click at [979, 468] on link "Personalised Feeding Plans" at bounding box center [1010, 466] width 317 height 25
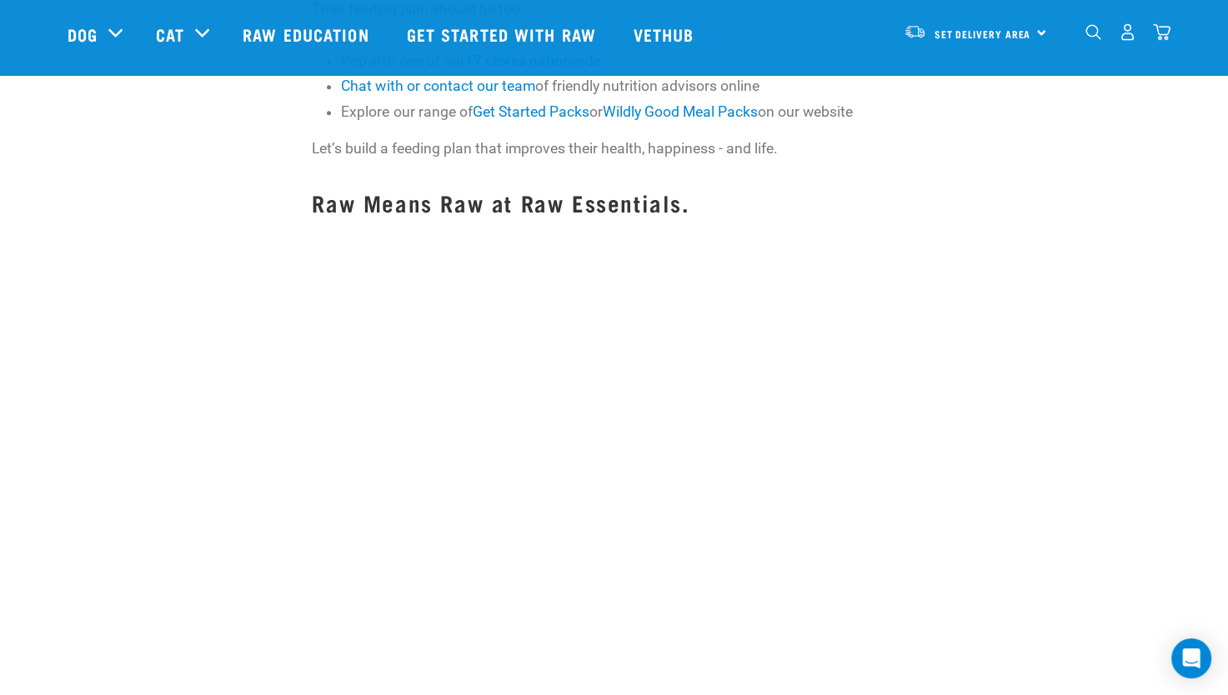
scroll to position [2083, 0]
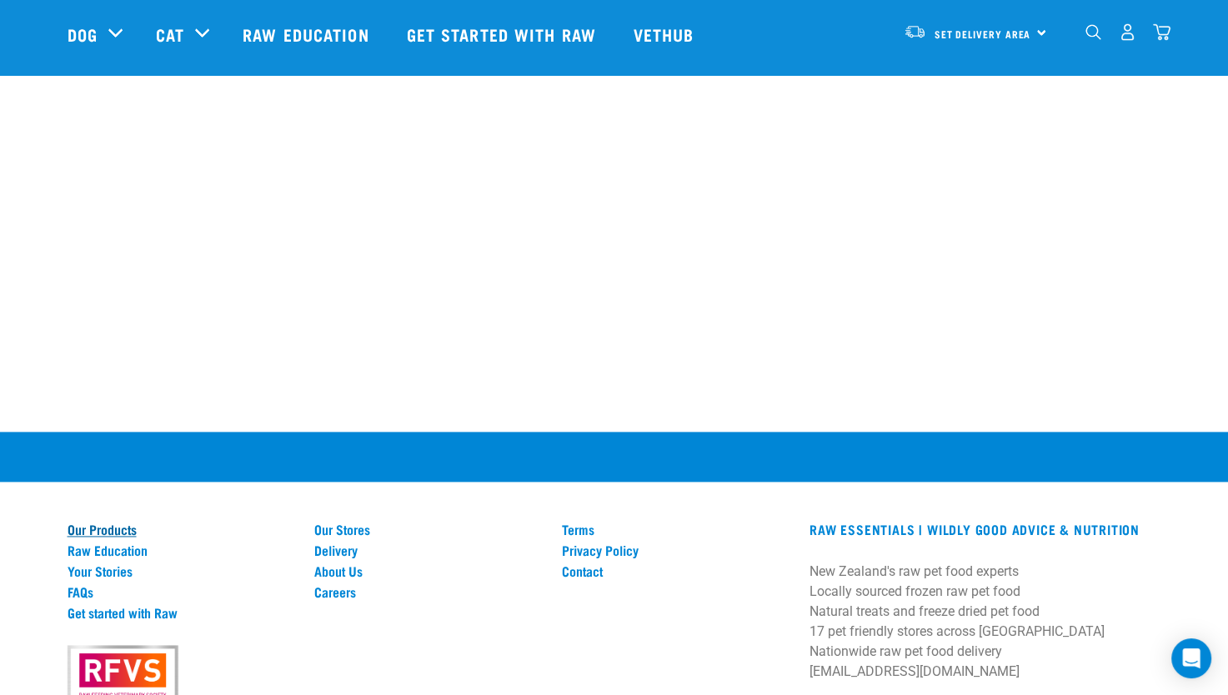
click at [98, 522] on link "Our Products" at bounding box center [182, 529] width 228 height 15
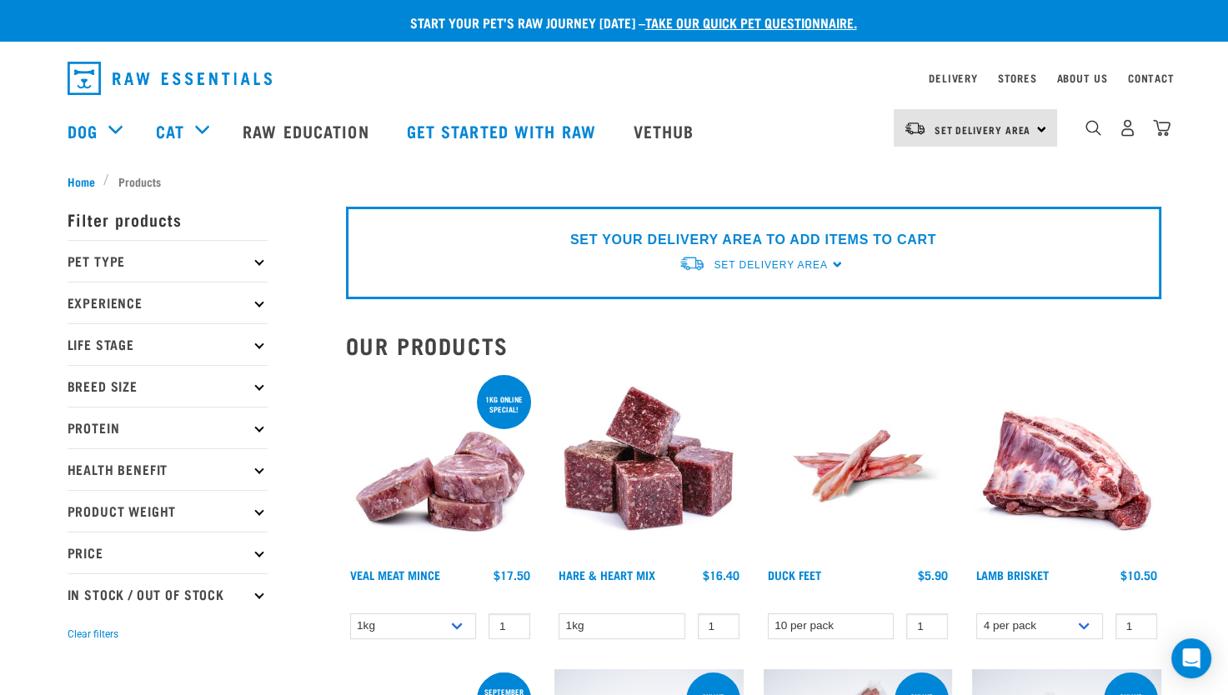
click at [187, 434] on p "Protein" at bounding box center [168, 428] width 200 height 42
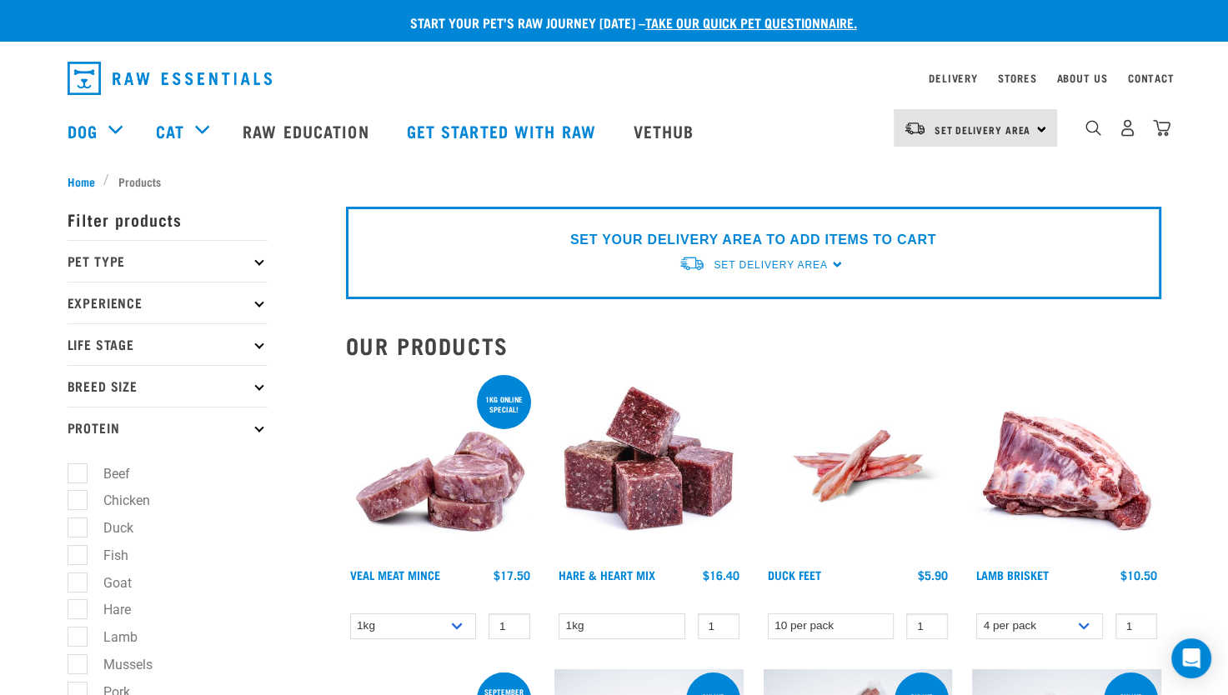
click at [213, 394] on p "Breed Size" at bounding box center [168, 386] width 200 height 42
click at [160, 432] on label "Small Dogs" at bounding box center [128, 432] width 102 height 21
click at [78, 432] on input "Small Dogs" at bounding box center [73, 428] width 11 height 11
checkbox input "true"
click at [248, 262] on p "Pet Type" at bounding box center [168, 261] width 200 height 42
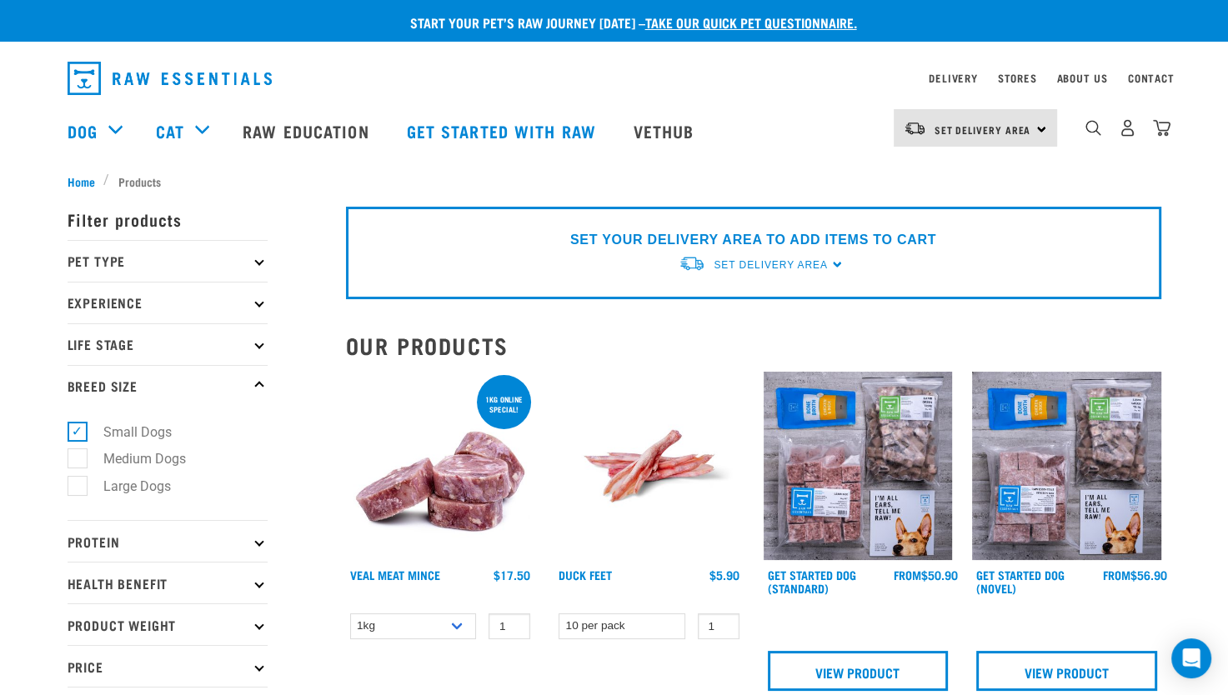
click at [248, 262] on p "Pet Type" at bounding box center [168, 261] width 200 height 42
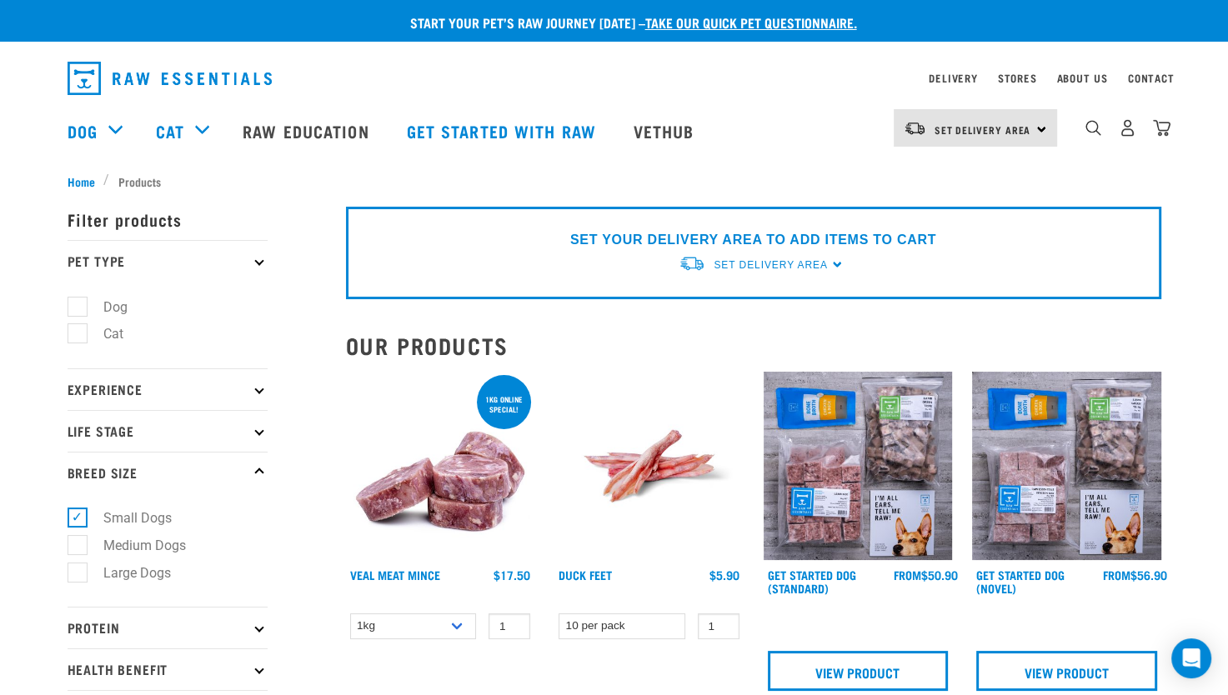
click at [124, 311] on label "Dog" at bounding box center [106, 307] width 58 height 21
click at [78, 309] on input "Dog" at bounding box center [73, 303] width 11 height 11
checkbox input "true"
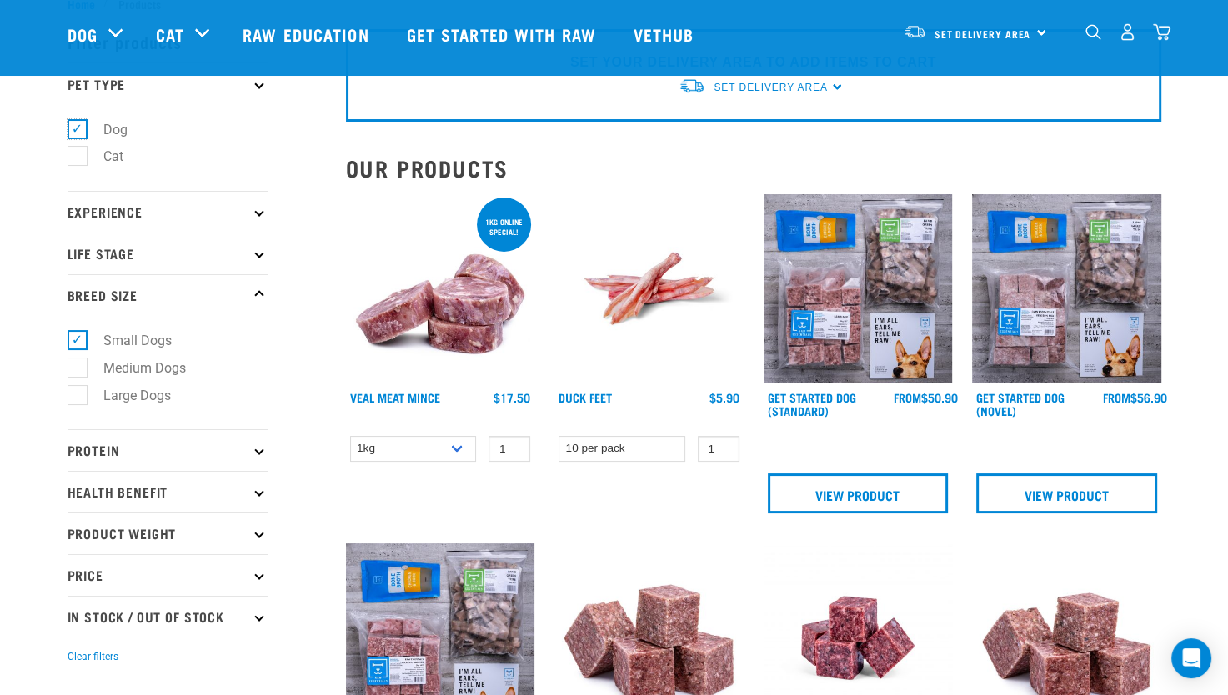
scroll to position [83, 0]
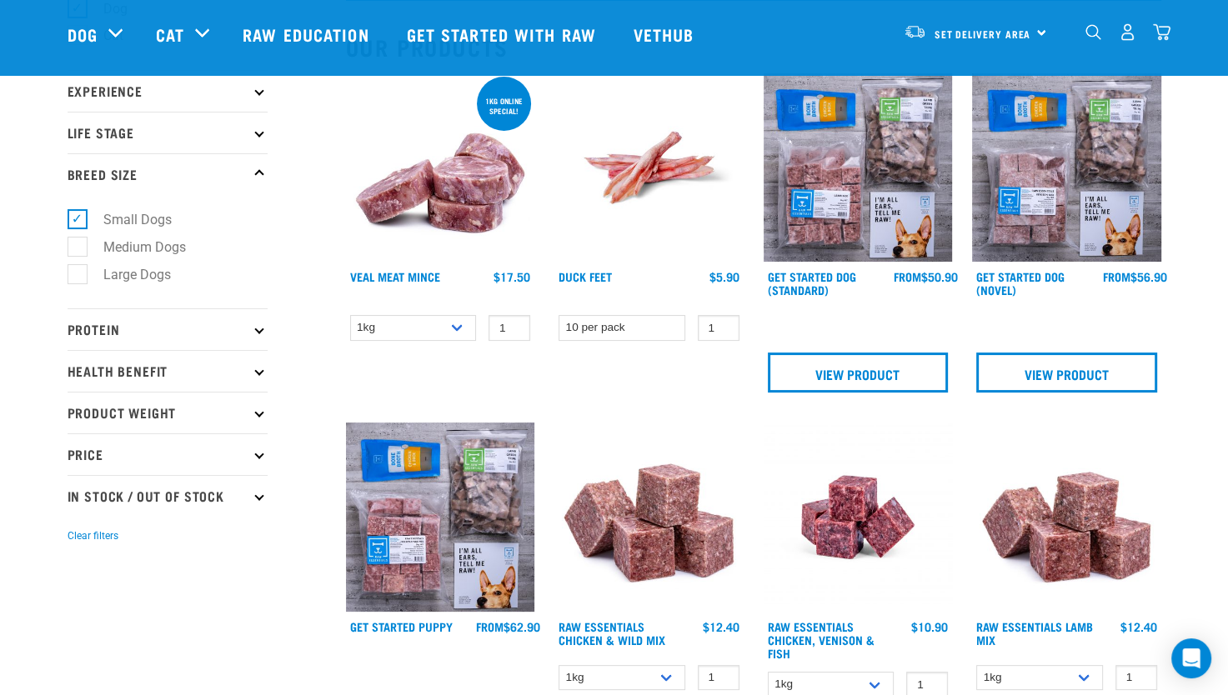
scroll to position [250, 0]
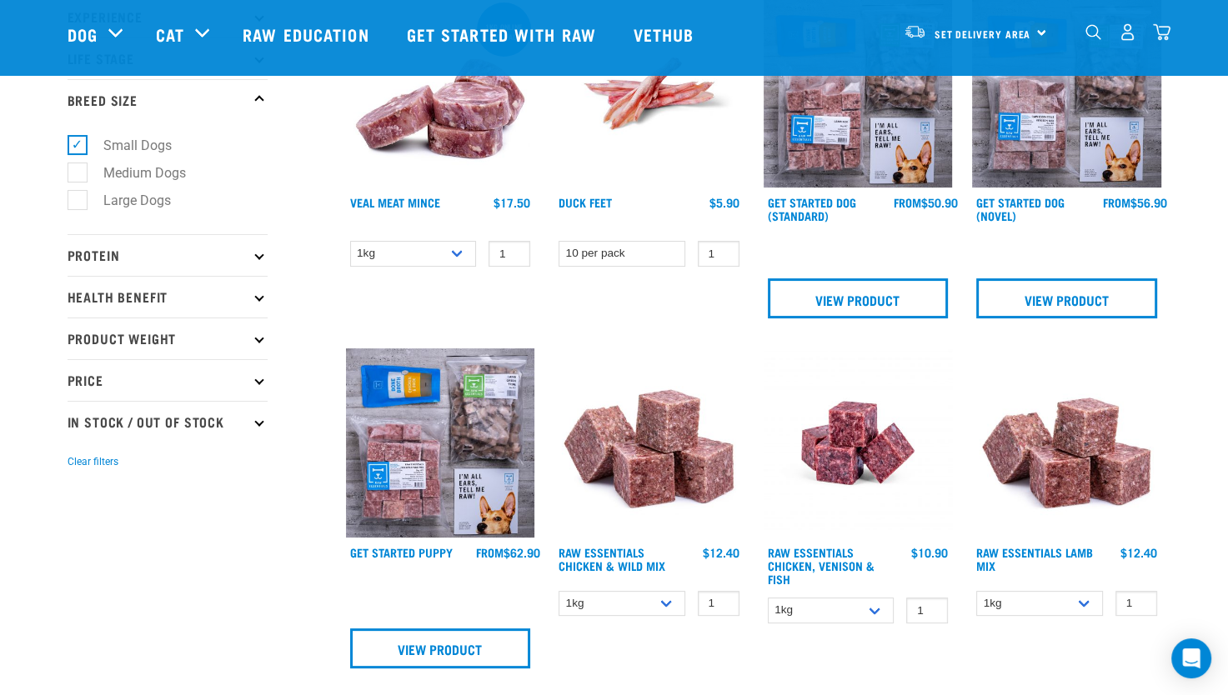
click at [196, 344] on p "Product Weight" at bounding box center [168, 339] width 200 height 42
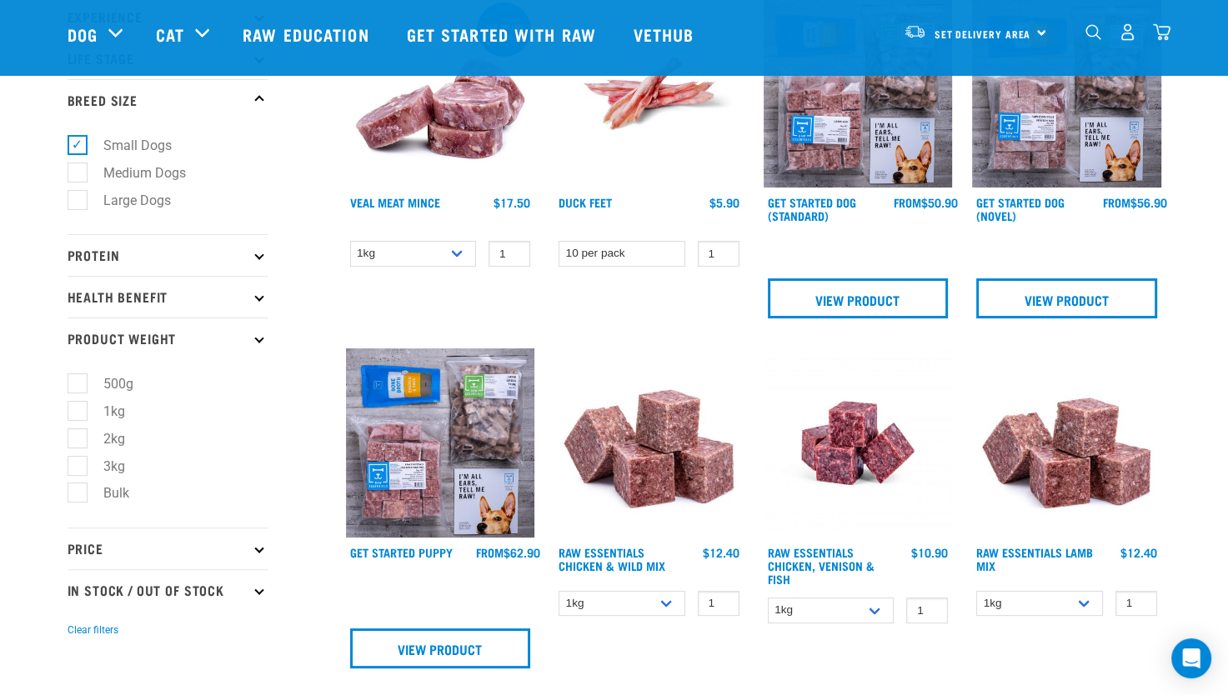
click at [203, 298] on p "Health Benefit" at bounding box center [168, 297] width 200 height 42
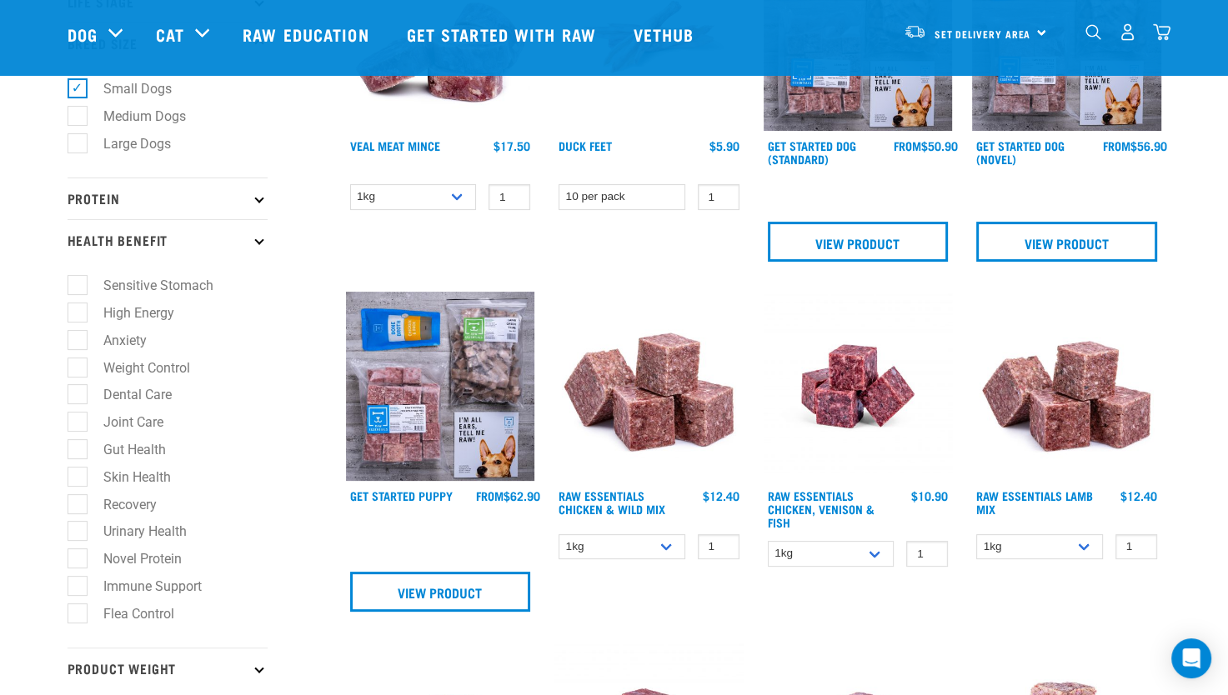
scroll to position [333, 0]
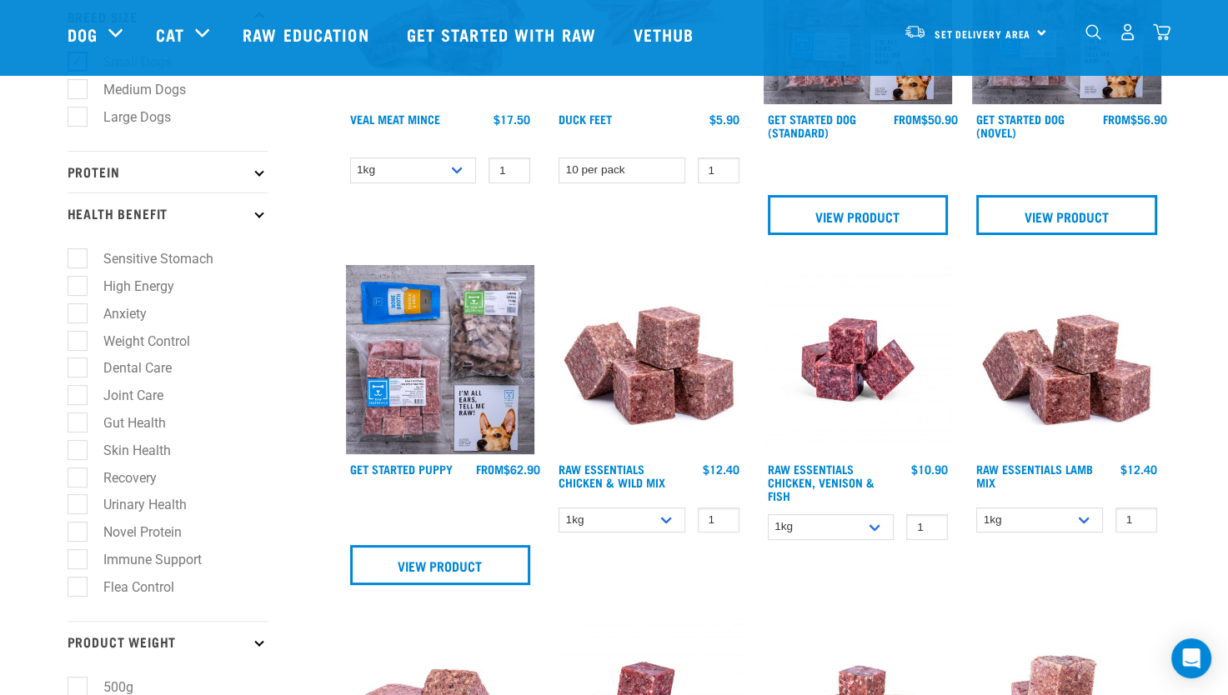
click at [77, 342] on label "Weight Control" at bounding box center [137, 341] width 120 height 21
click at [76, 342] on input "Weight Control" at bounding box center [73, 338] width 11 height 11
checkbox input "true"
click at [77, 255] on label "Sensitive Stomach" at bounding box center [148, 258] width 143 height 21
click at [74, 255] on input "Sensitive Stomach" at bounding box center [73, 256] width 11 height 11
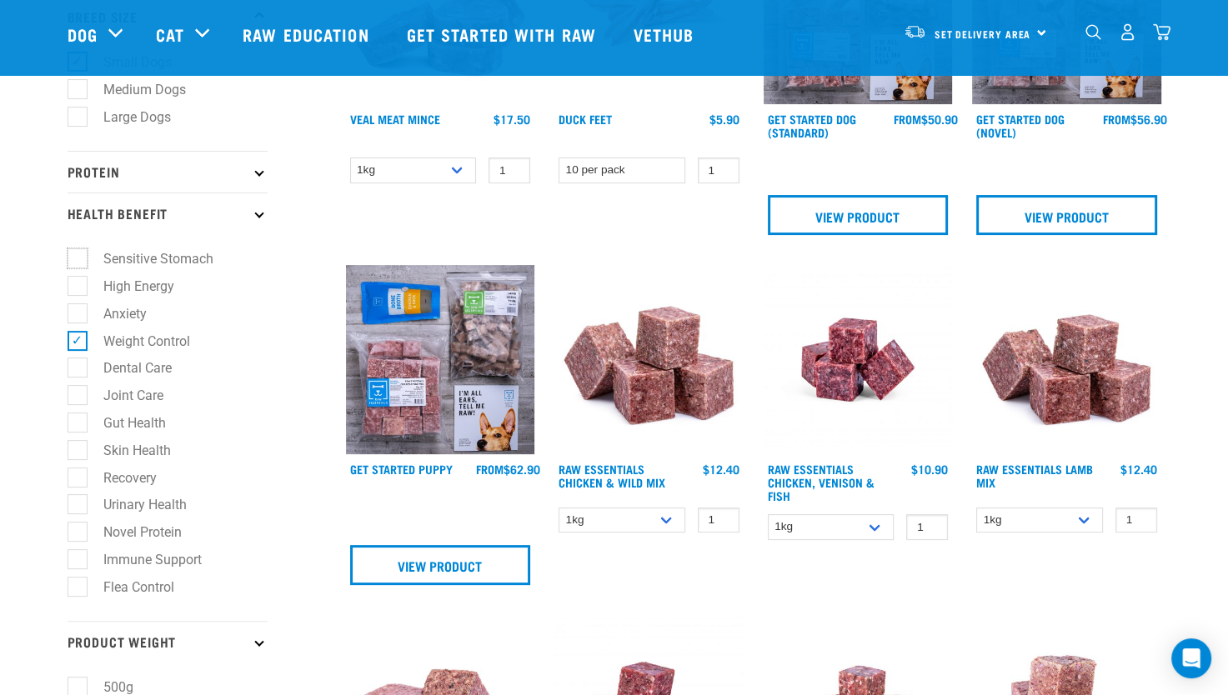
checkbox input "true"
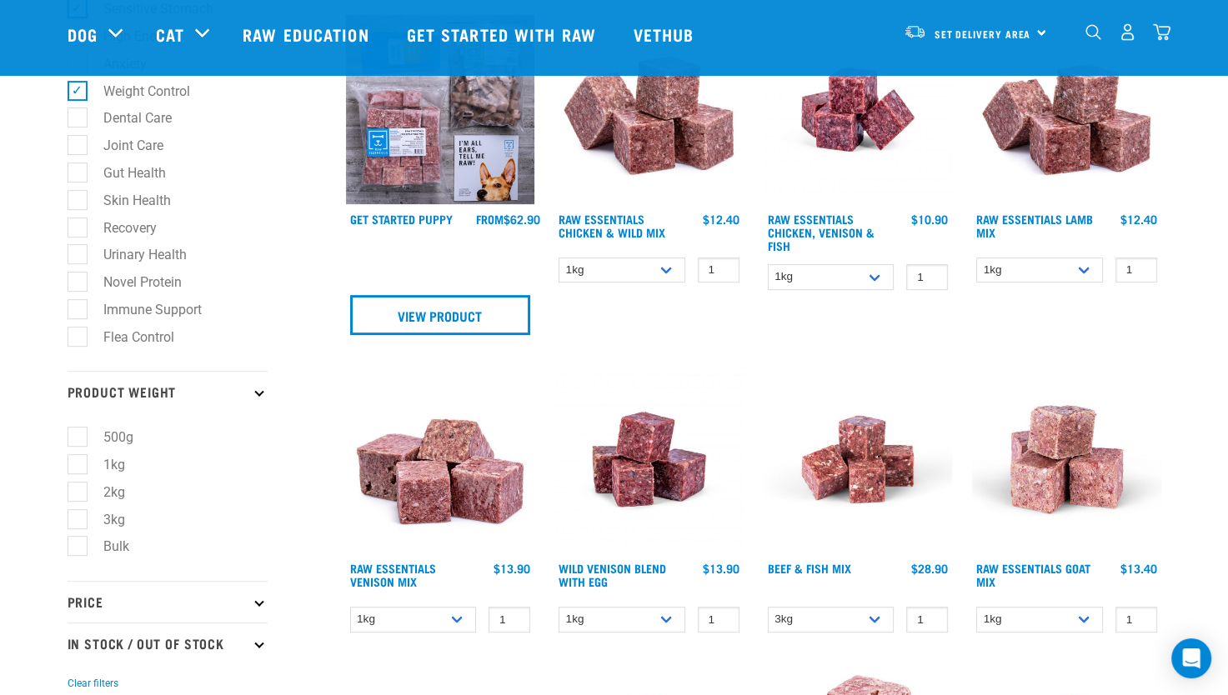
scroll to position [833, 0]
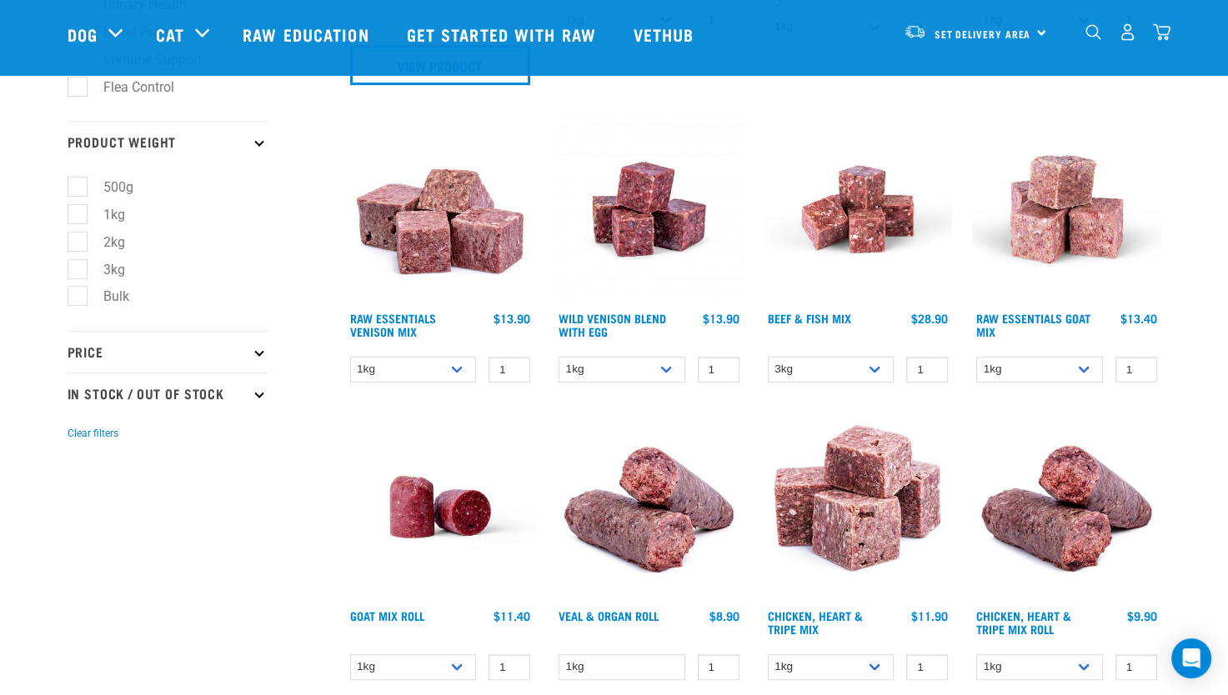
click at [145, 358] on p "Price" at bounding box center [168, 352] width 200 height 42
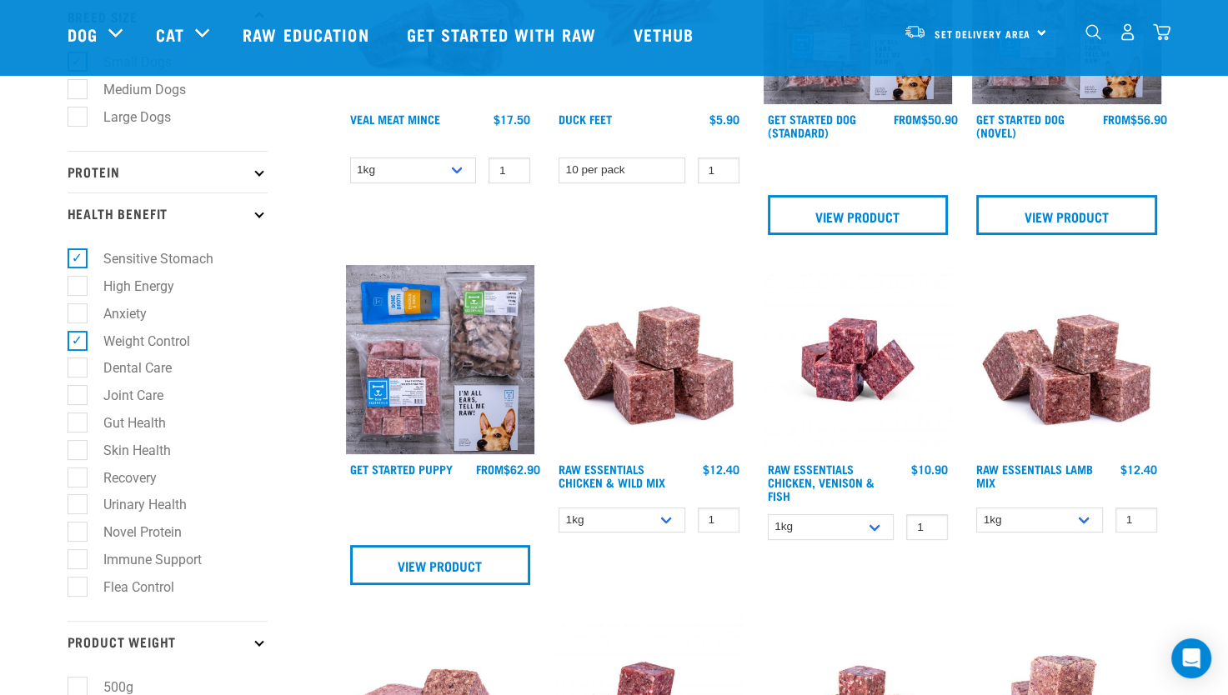
scroll to position [0, 0]
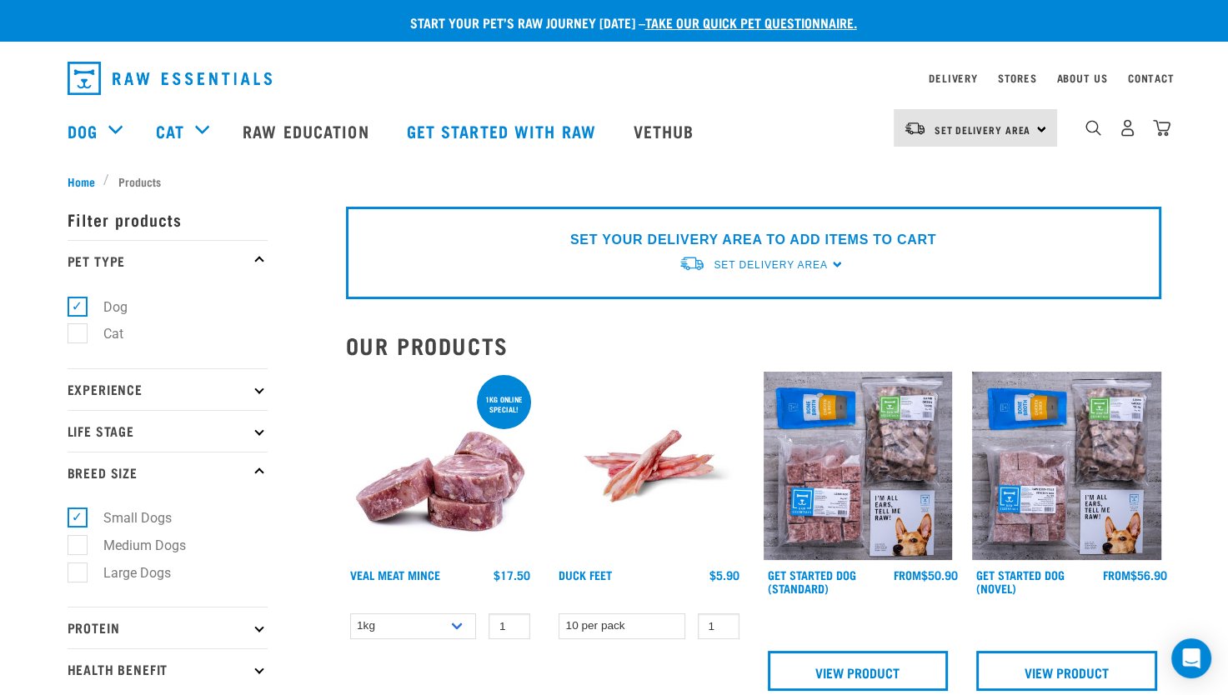
click at [158, 443] on p "Life Stage" at bounding box center [168, 431] width 200 height 42
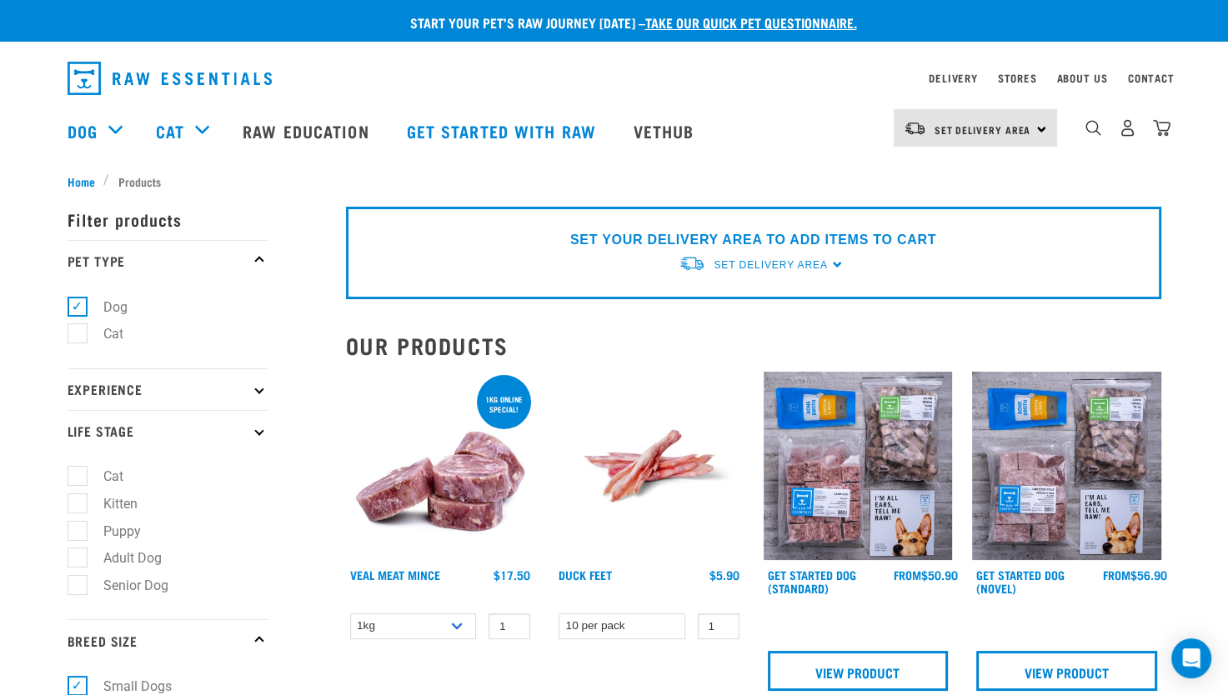
click at [130, 563] on label "Adult Dog" at bounding box center [123, 558] width 92 height 21
click at [78, 561] on input "Adult Dog" at bounding box center [73, 555] width 11 height 11
checkbox input "true"
click at [188, 392] on p "Experience" at bounding box center [168, 389] width 200 height 42
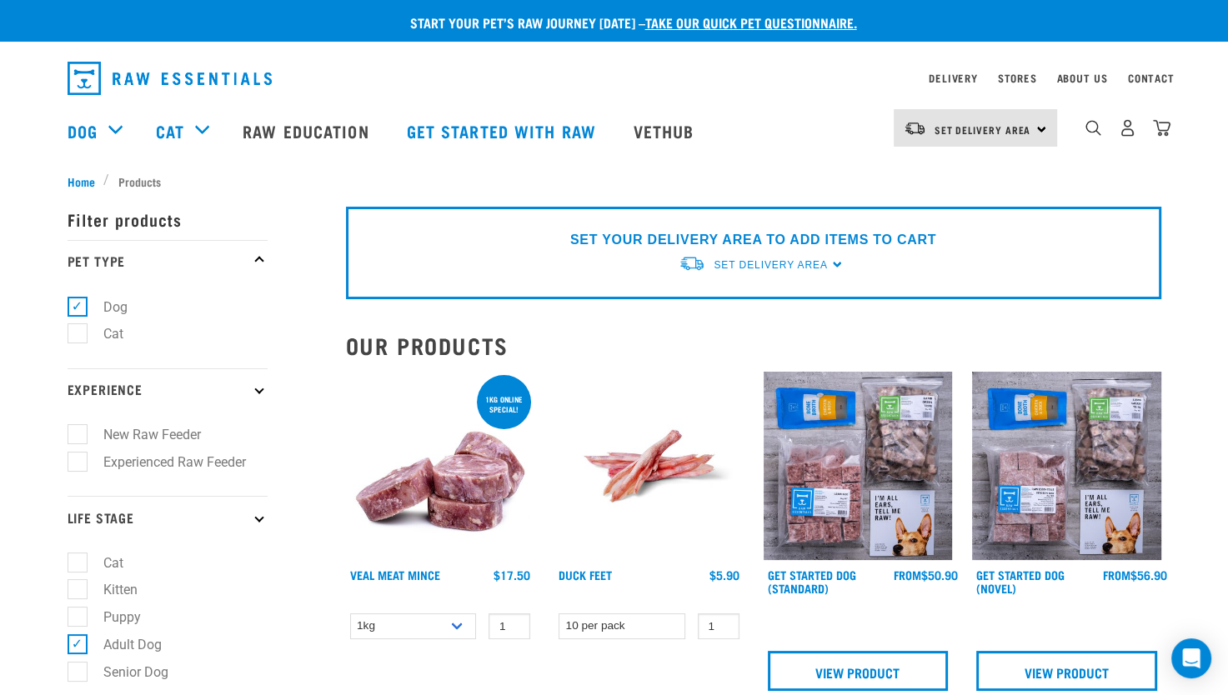
click at [173, 434] on label "New Raw Feeder" at bounding box center [142, 434] width 131 height 21
click at [78, 434] on input "New Raw Feeder" at bounding box center [73, 432] width 11 height 11
checkbox input "true"
click at [406, 478] on img at bounding box center [440, 466] width 189 height 189
click at [448, 505] on img at bounding box center [440, 466] width 189 height 189
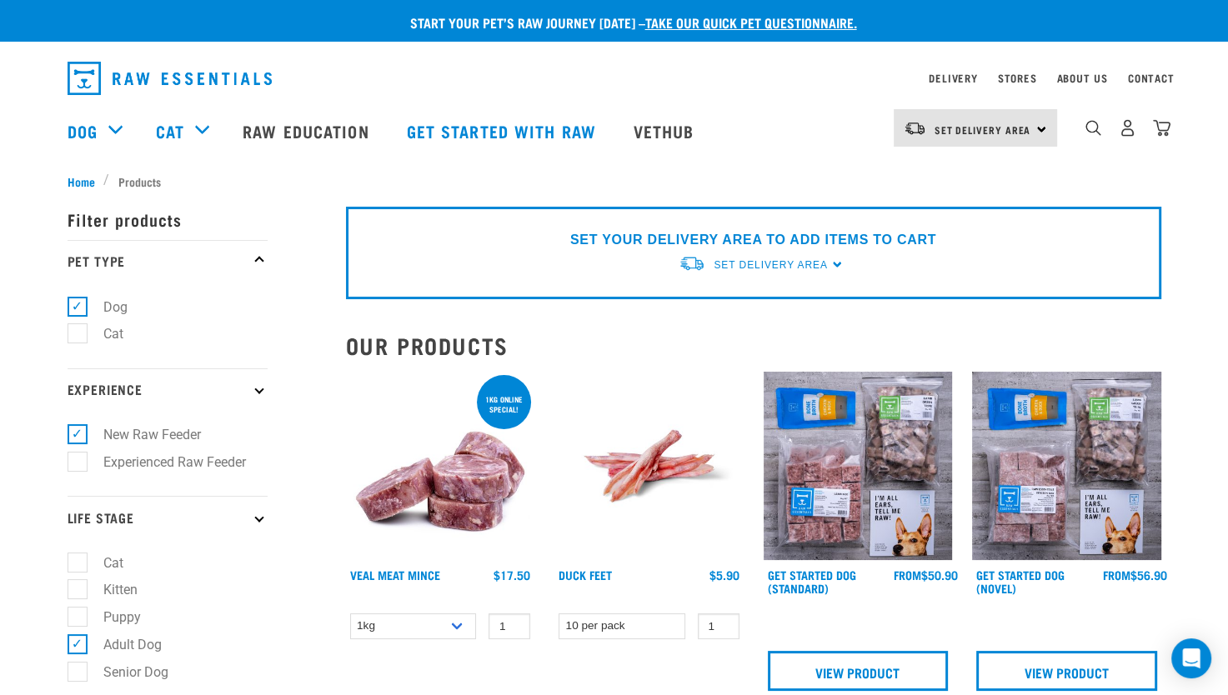
click at [485, 502] on img at bounding box center [440, 466] width 189 height 189
